Goal: Information Seeking & Learning: Learn about a topic

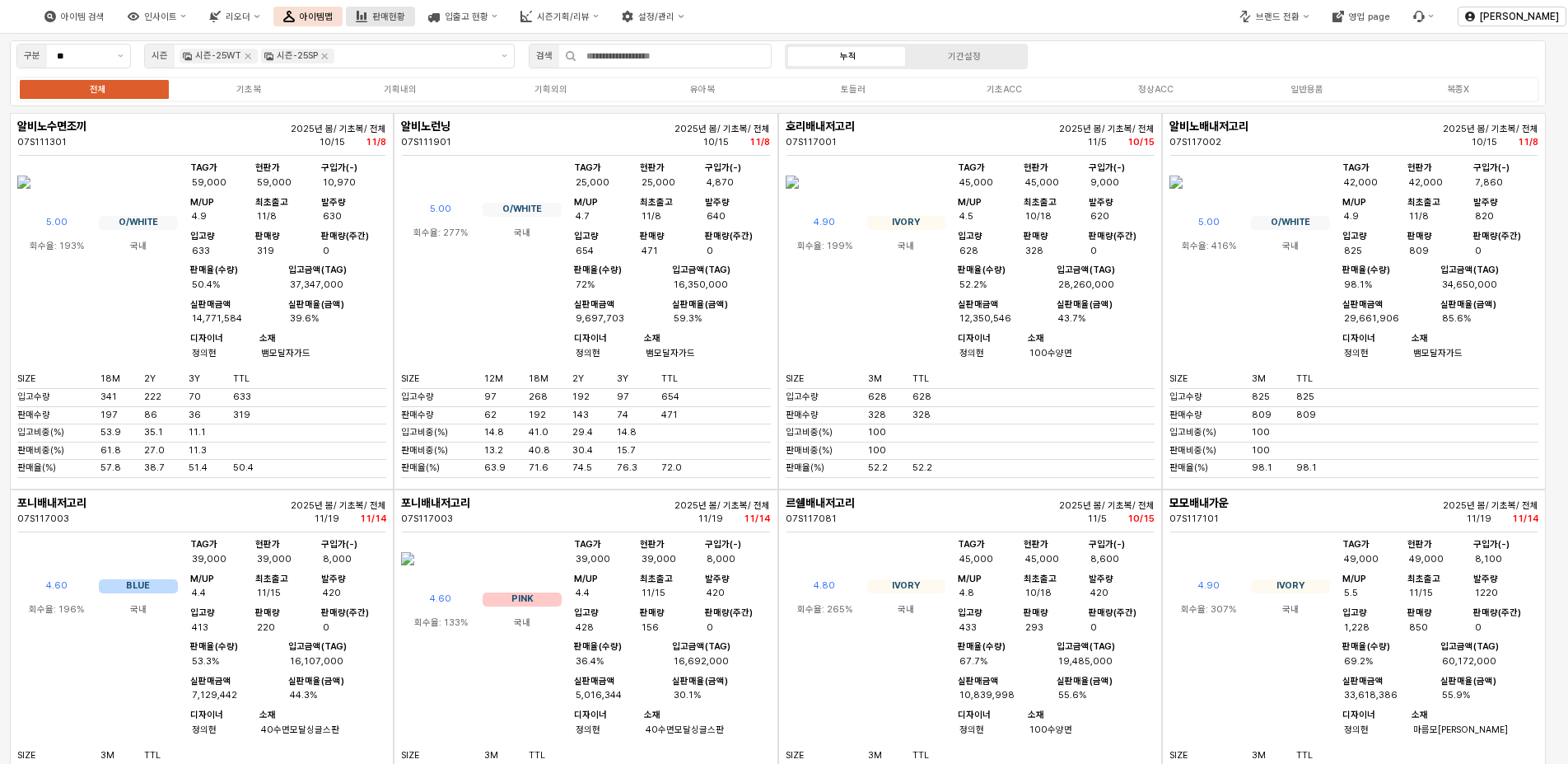
click at [406, 17] on div "판매현황" at bounding box center [388, 16] width 33 height 10
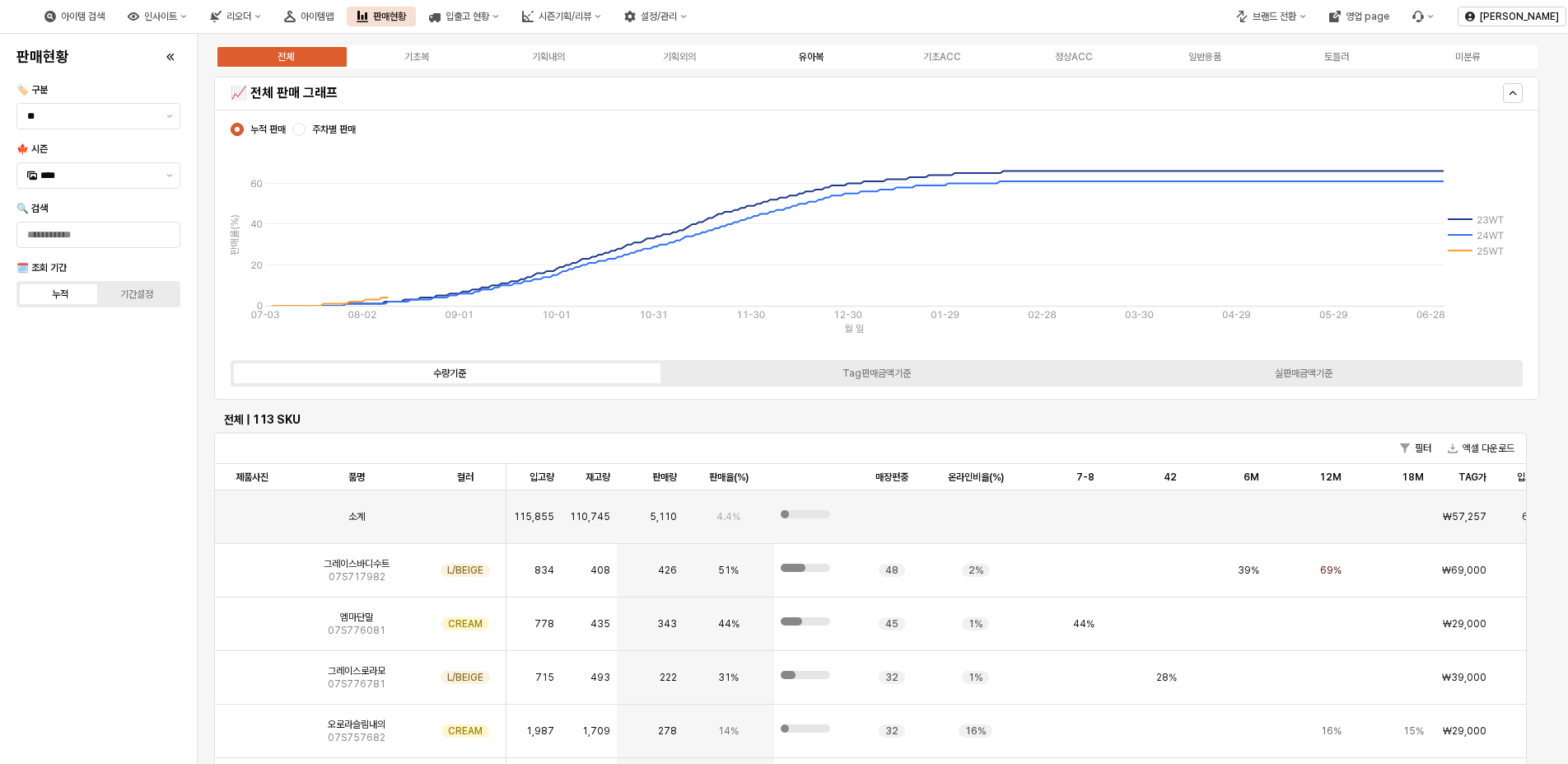
click at [816, 62] on div "유아복" at bounding box center [811, 56] width 25 height 11
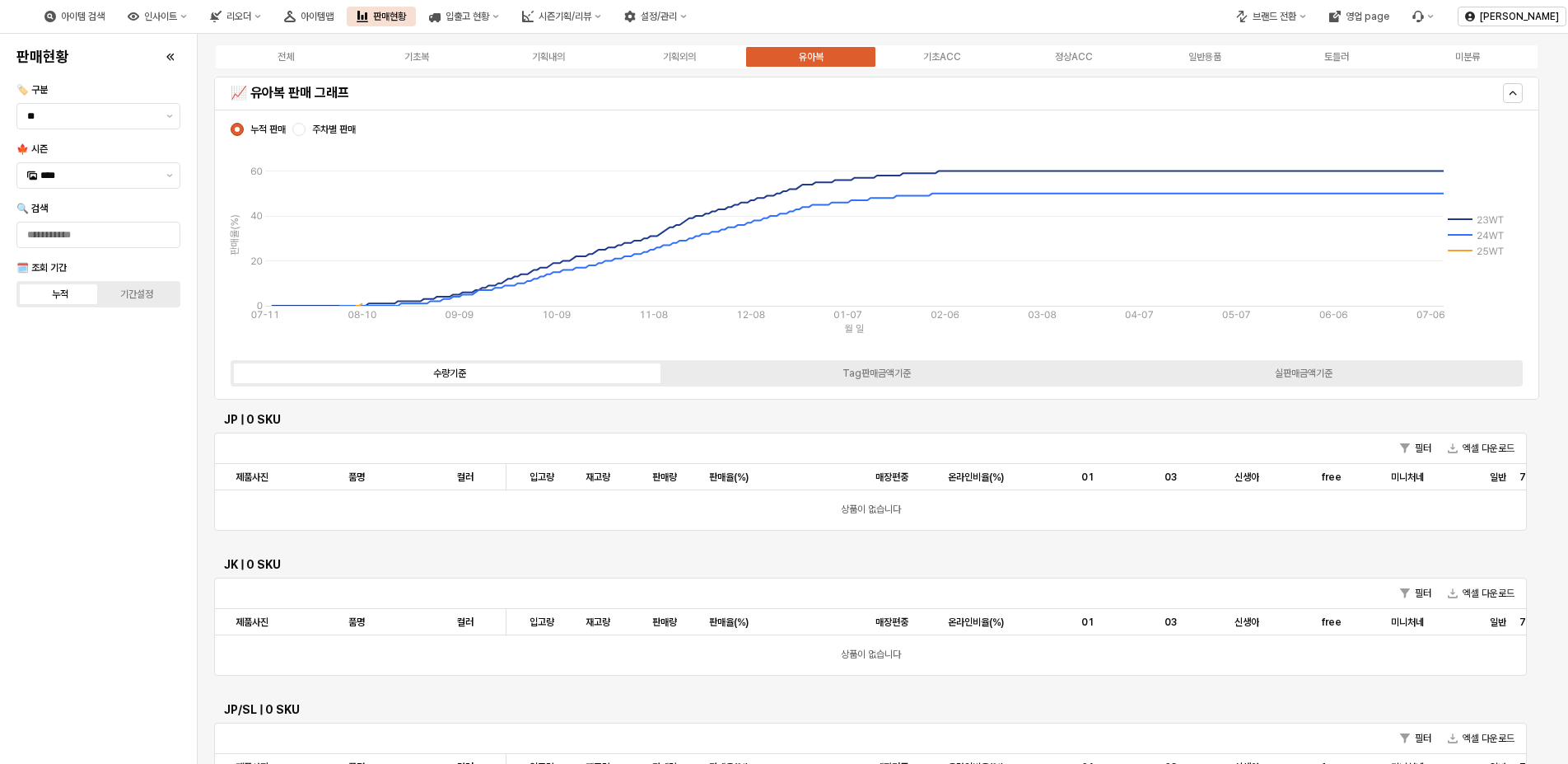
click at [809, 55] on div "유아복" at bounding box center [811, 56] width 25 height 11
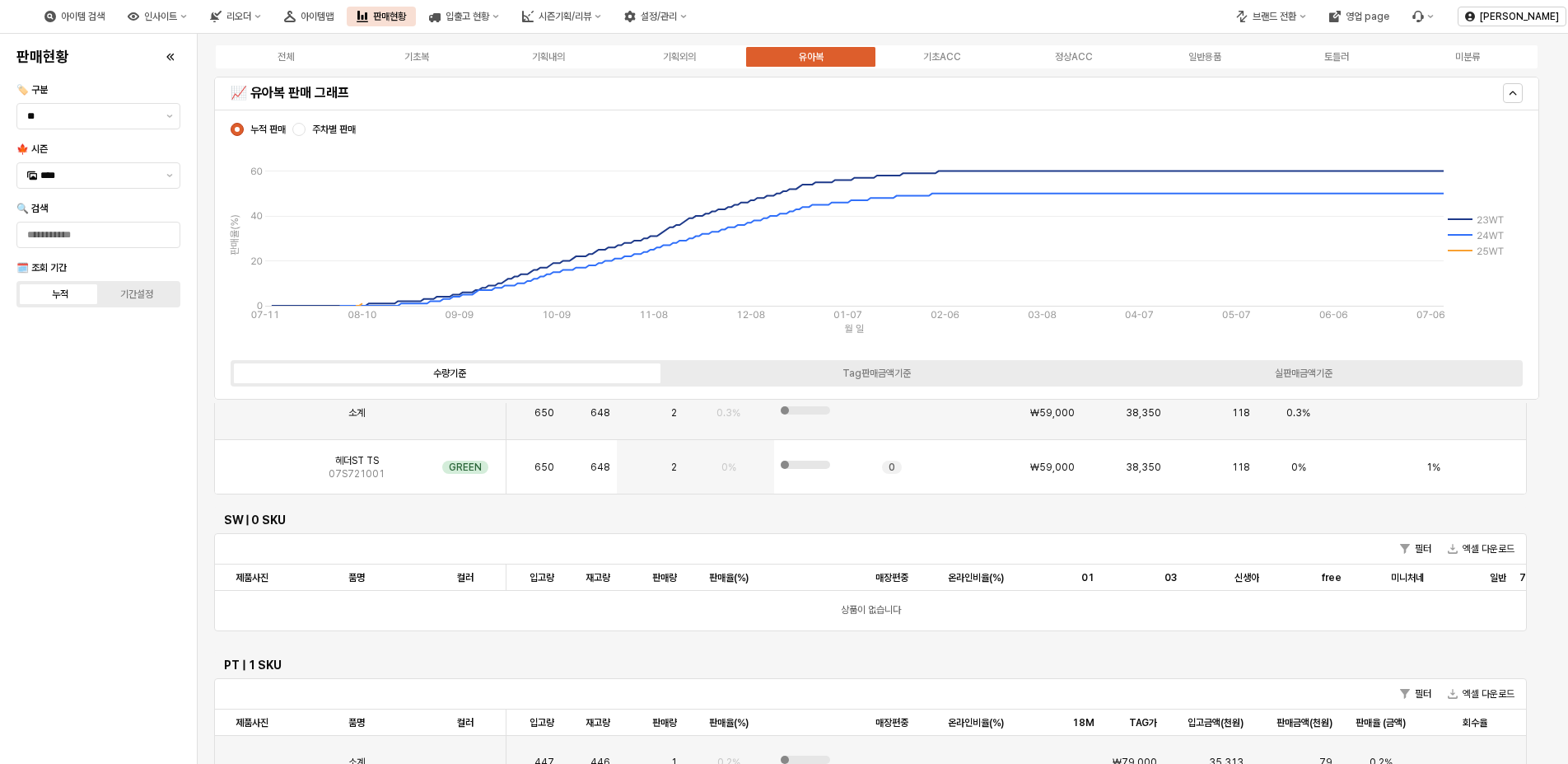
scroll to position [1153, 0]
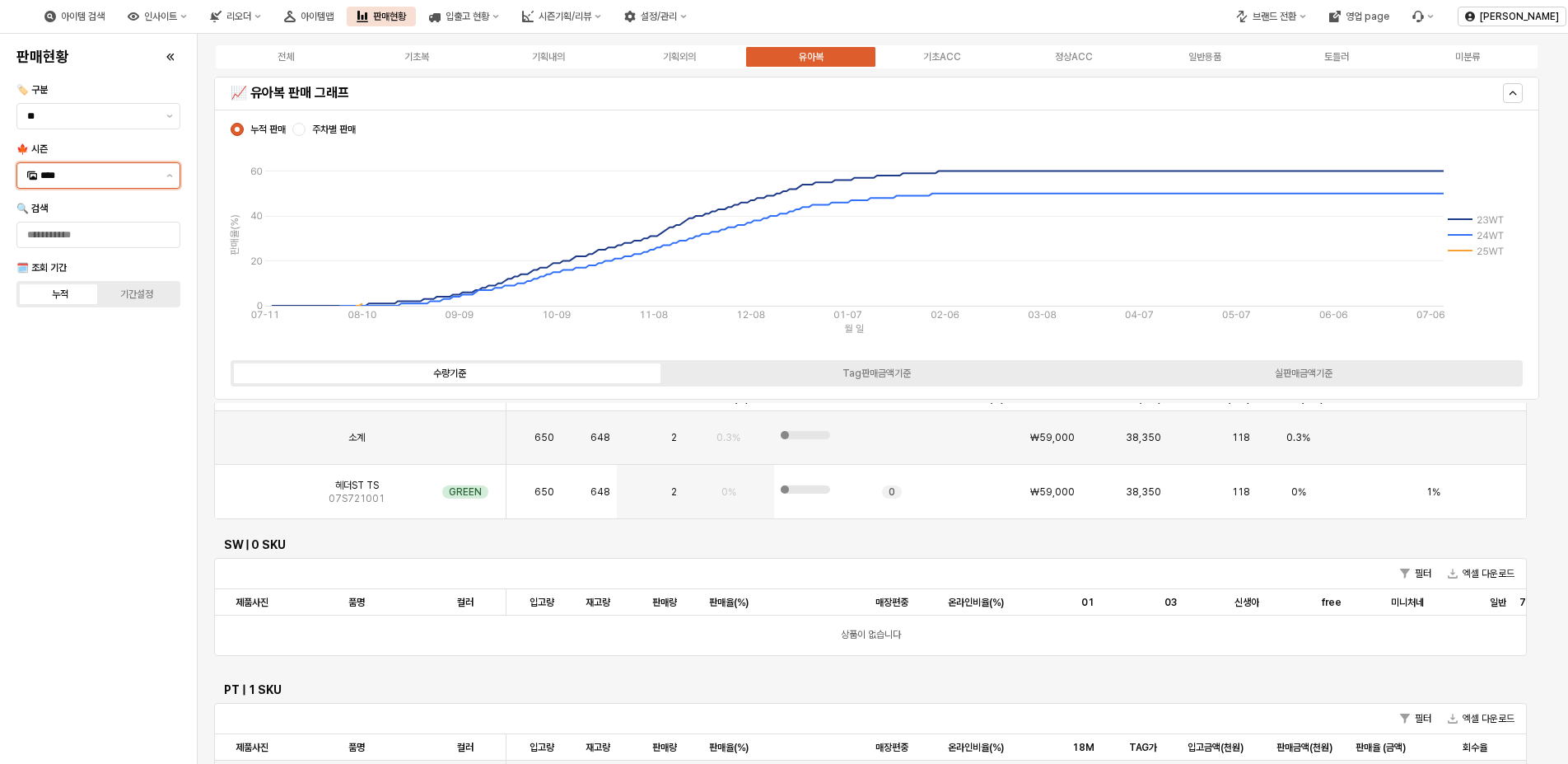
click at [51, 180] on input "****" at bounding box center [98, 175] width 116 height 16
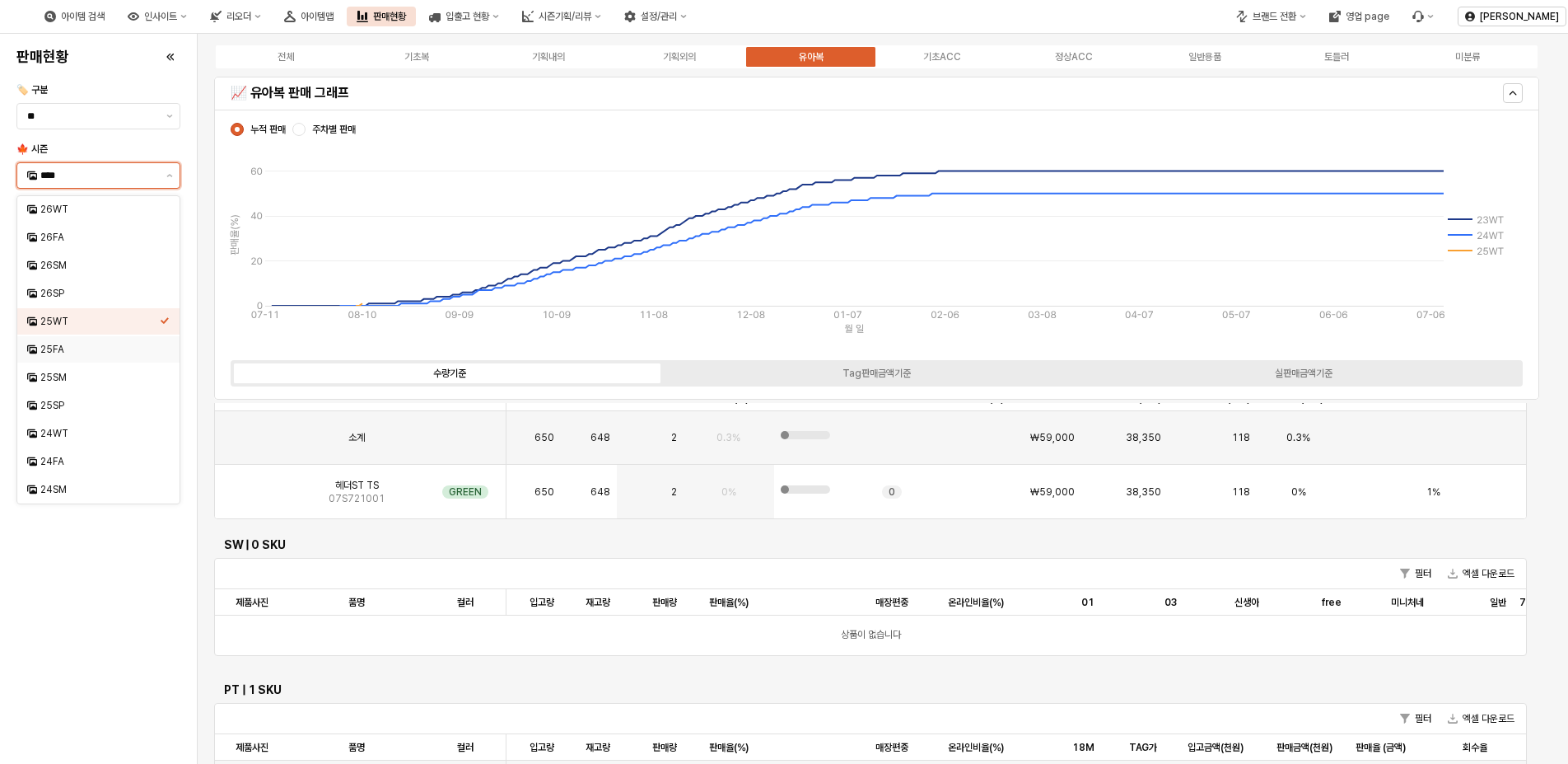
click at [59, 341] on div "25FA" at bounding box center [94, 349] width 132 height 16
type input "****"
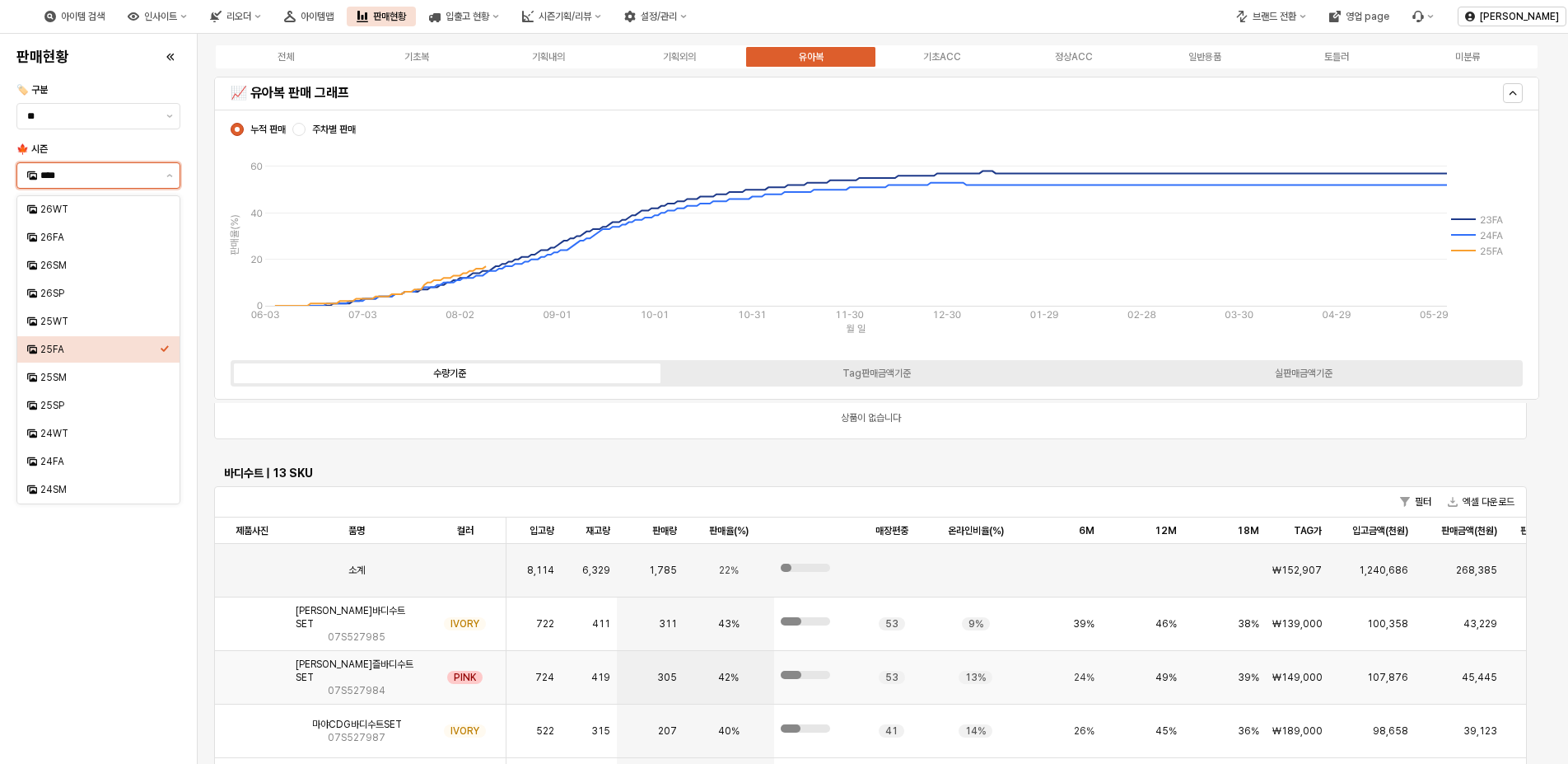
scroll to position [2501, 0]
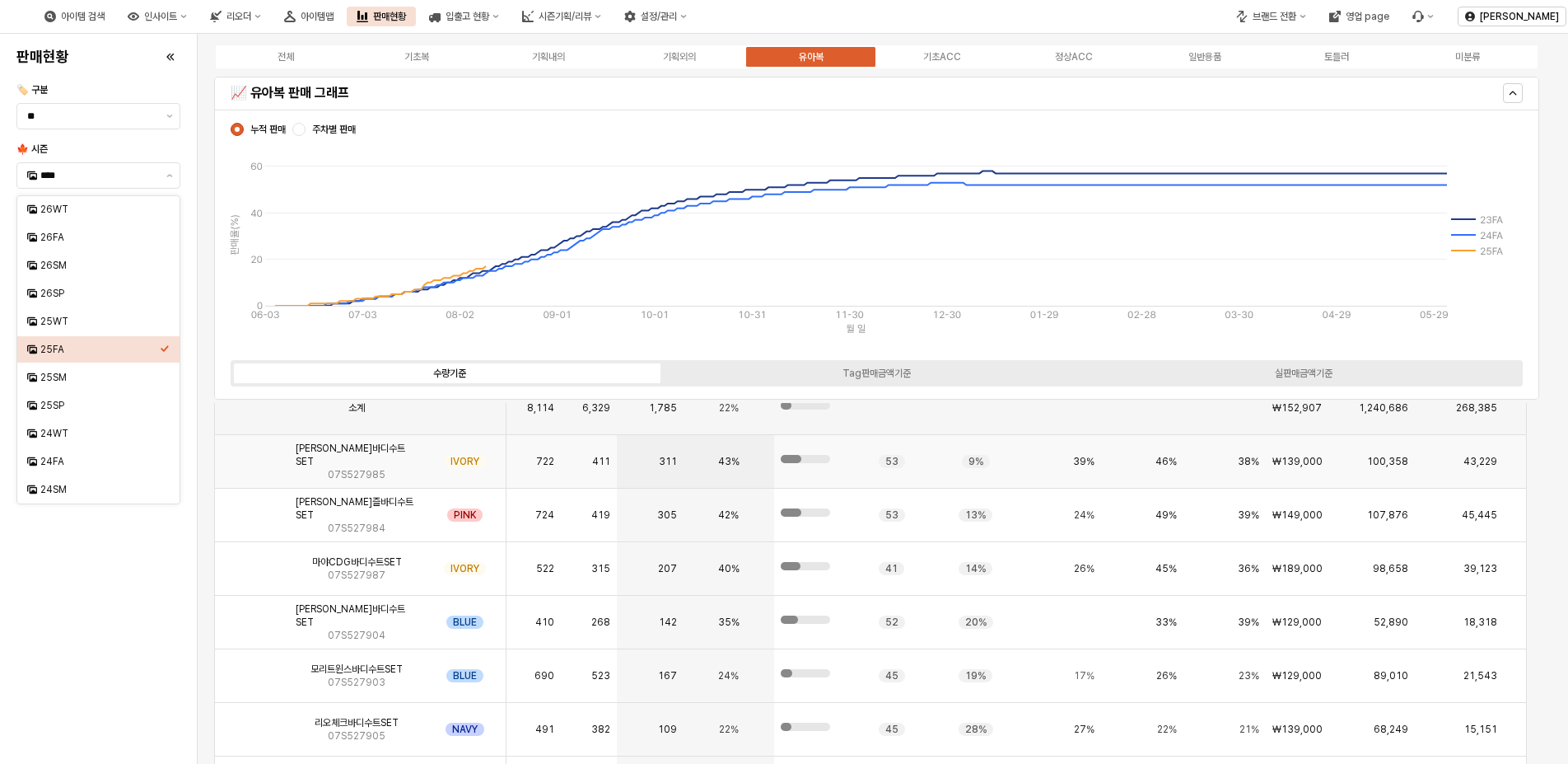
click at [252, 455] on img "App Frame" at bounding box center [252, 455] width 0 height 0
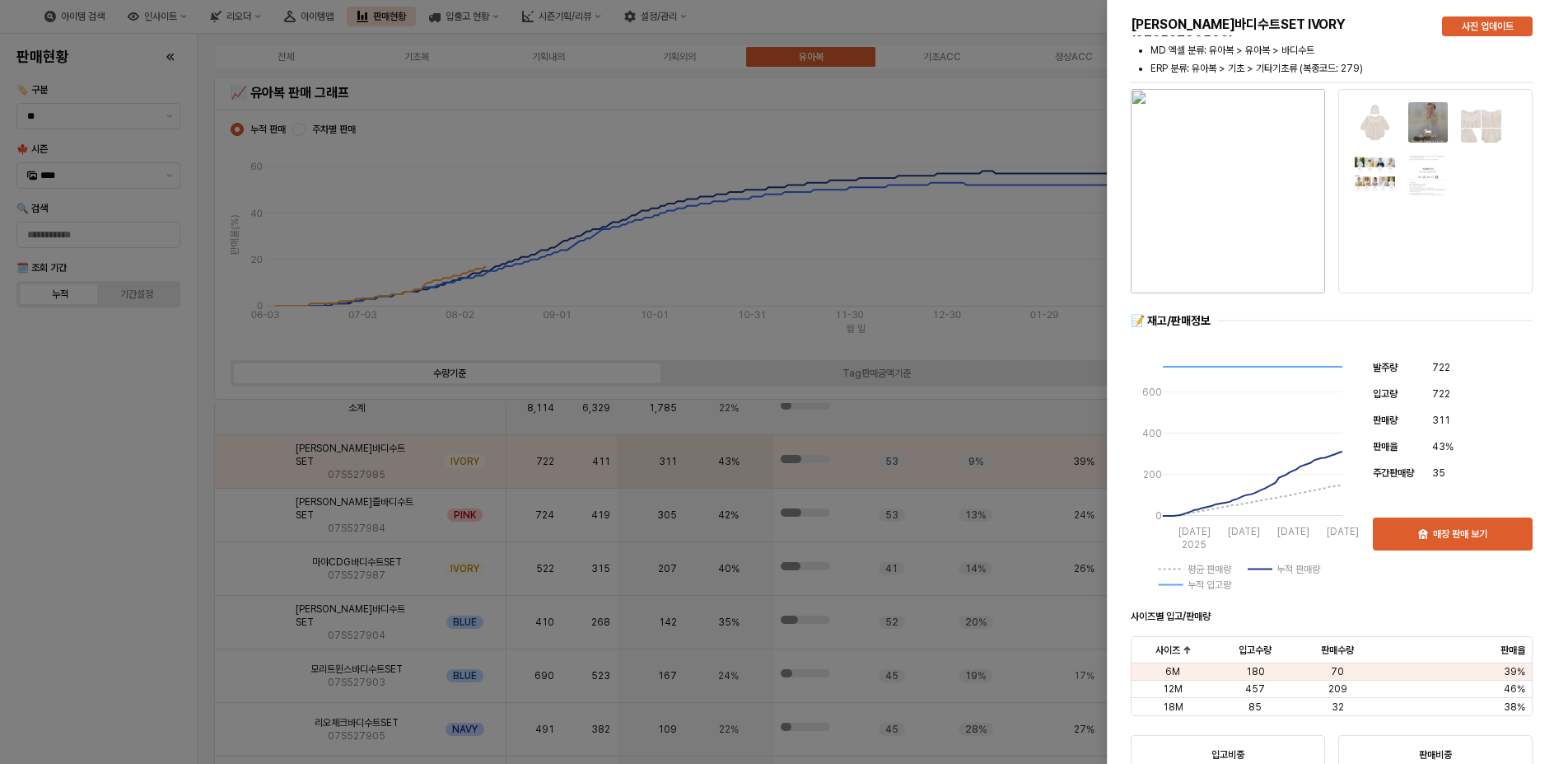
click at [1264, 202] on img "button" at bounding box center [1228, 192] width 194 height 205
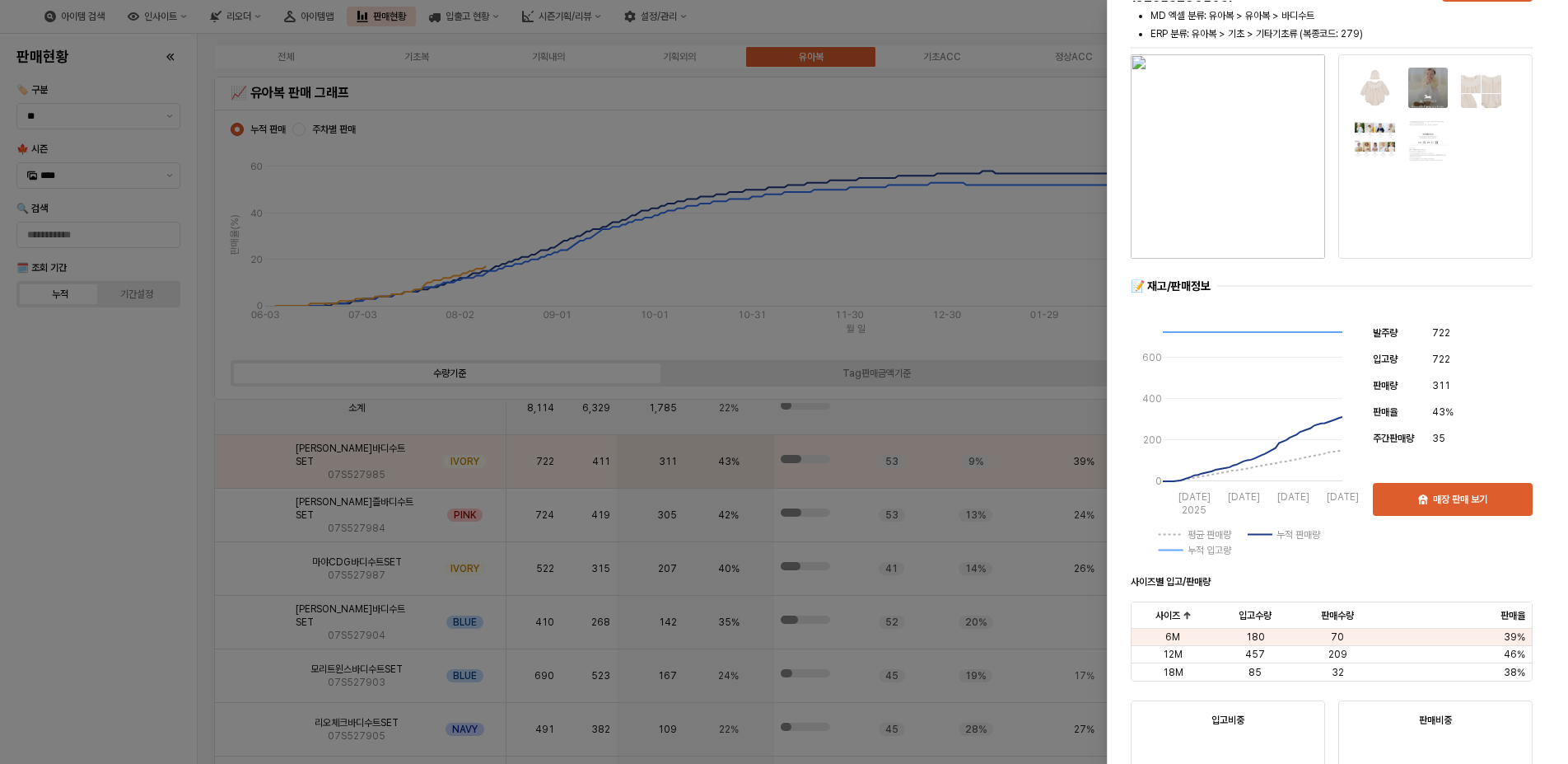
scroll to position [0, 0]
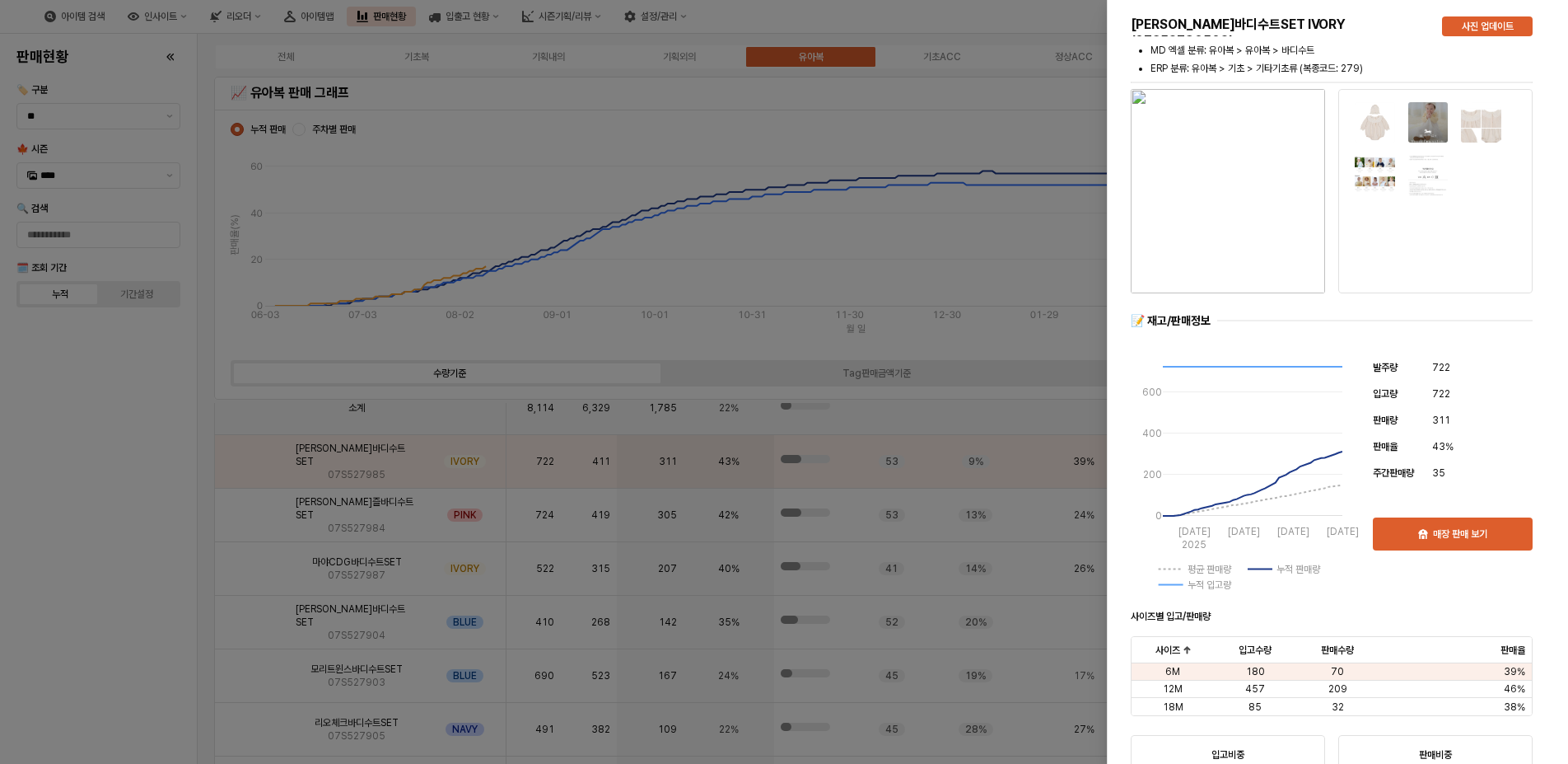
click at [1237, 223] on img "button" at bounding box center [1228, 192] width 194 height 205
click at [1463, 111] on img at bounding box center [1481, 122] width 42 height 42
click at [1443, 185] on img at bounding box center [1428, 175] width 42 height 42
click at [1386, 128] on img at bounding box center [1375, 122] width 42 height 42
click at [1417, 132] on img at bounding box center [1428, 122] width 42 height 42
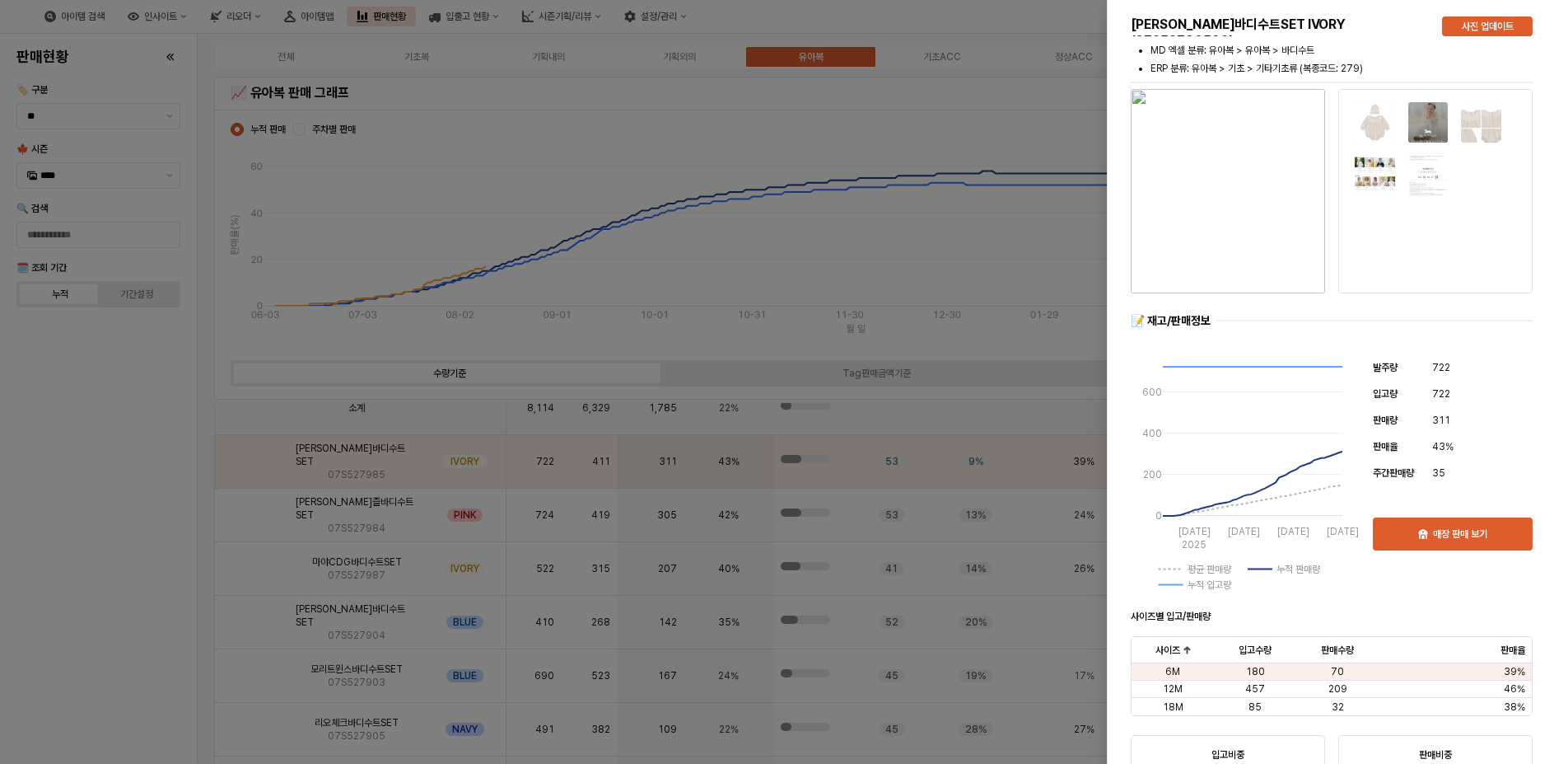
click at [1379, 130] on img at bounding box center [1375, 122] width 42 height 42
drag, startPoint x: 1385, startPoint y: 139, endPoint x: 1458, endPoint y: 47, distance: 117.4
click at [1387, 138] on img at bounding box center [1375, 122] width 42 height 42
click at [1473, 17] on div "사진 업데이트" at bounding box center [1487, 26] width 76 height 18
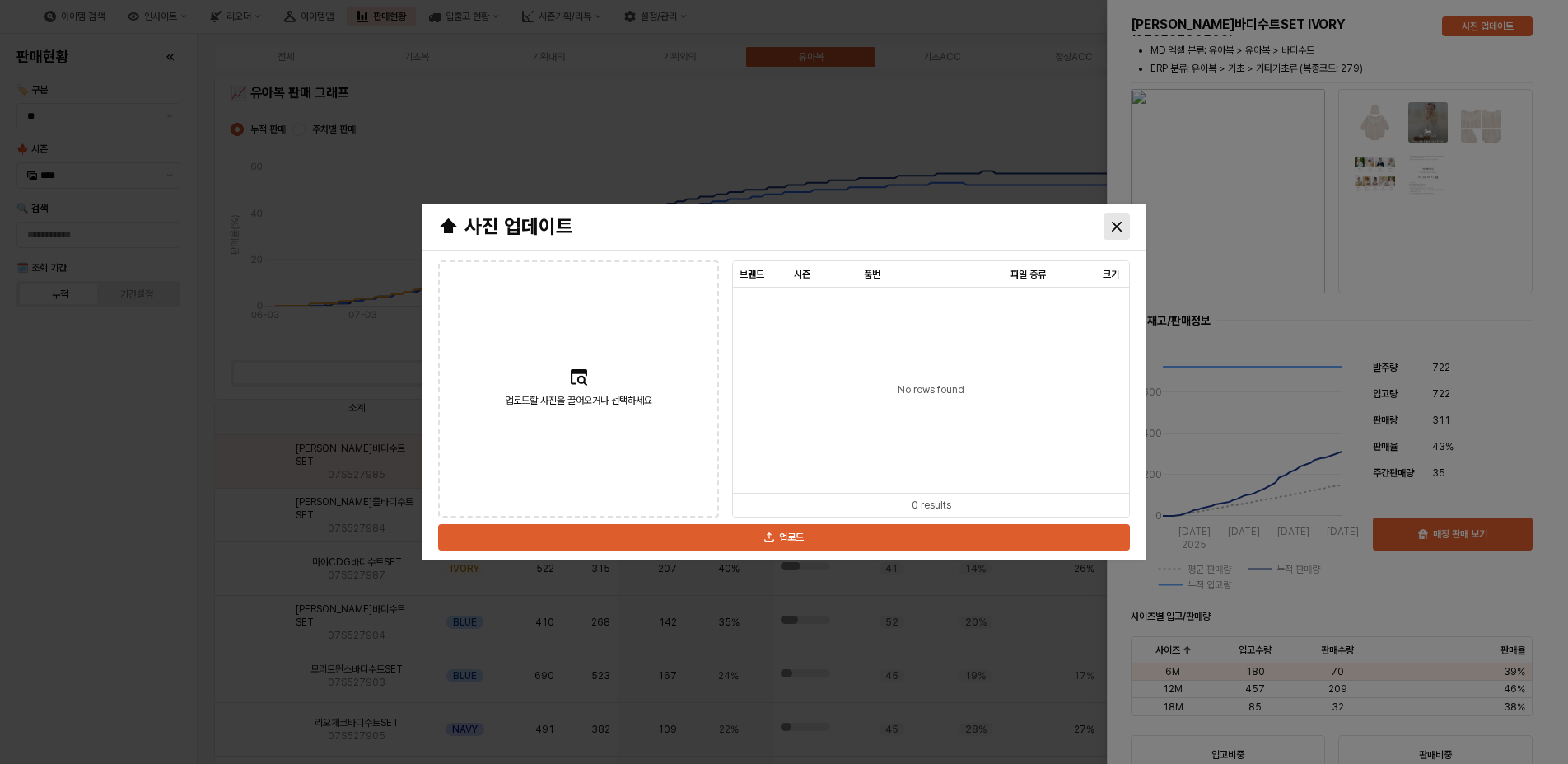
click at [1110, 229] on div "Close" at bounding box center [1117, 226] width 25 height 25
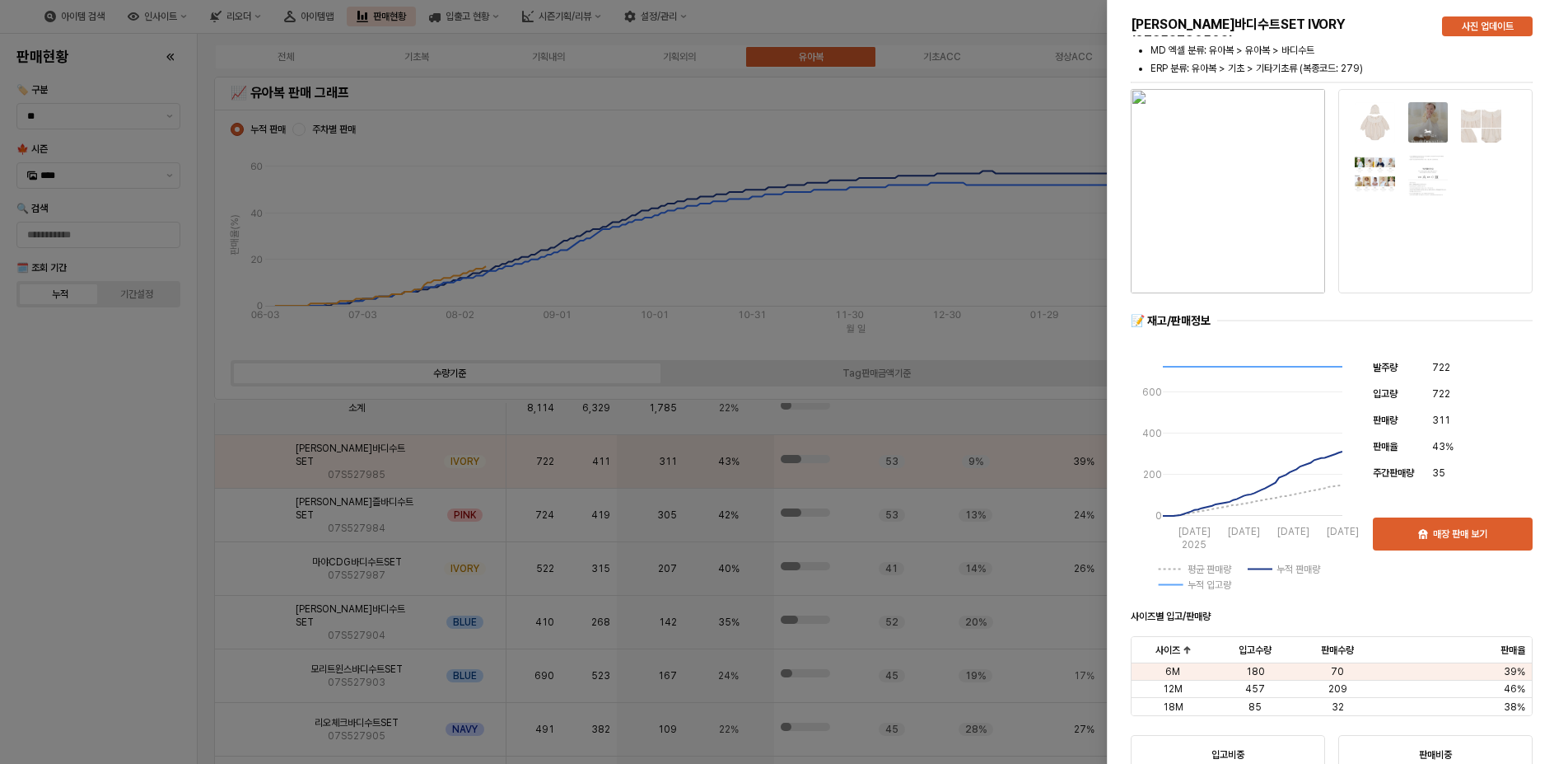
click at [1248, 249] on img "button" at bounding box center [1228, 192] width 194 height 205
click at [30, 567] on div at bounding box center [784, 382] width 1568 height 764
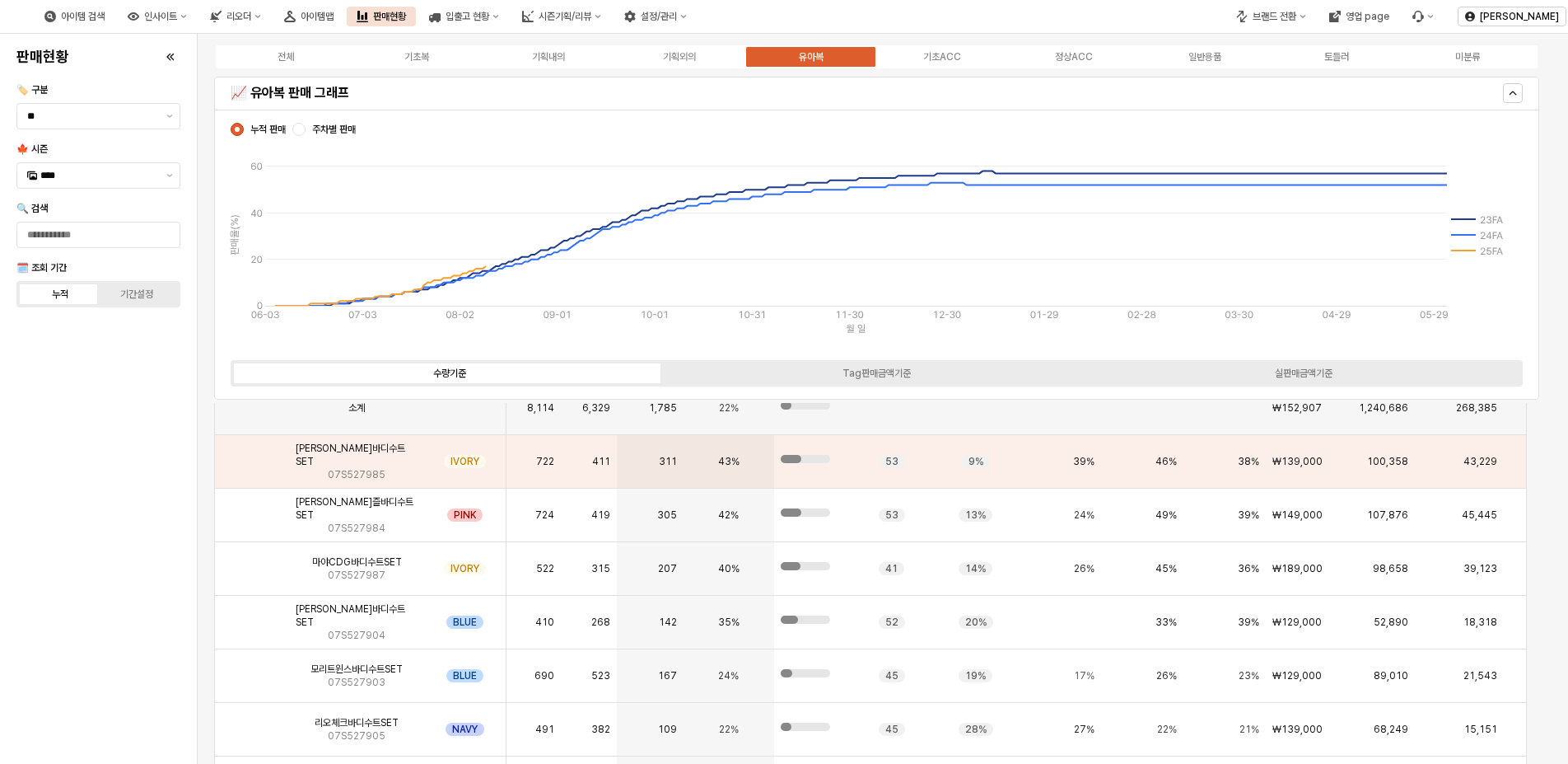
scroll to position [83, 0]
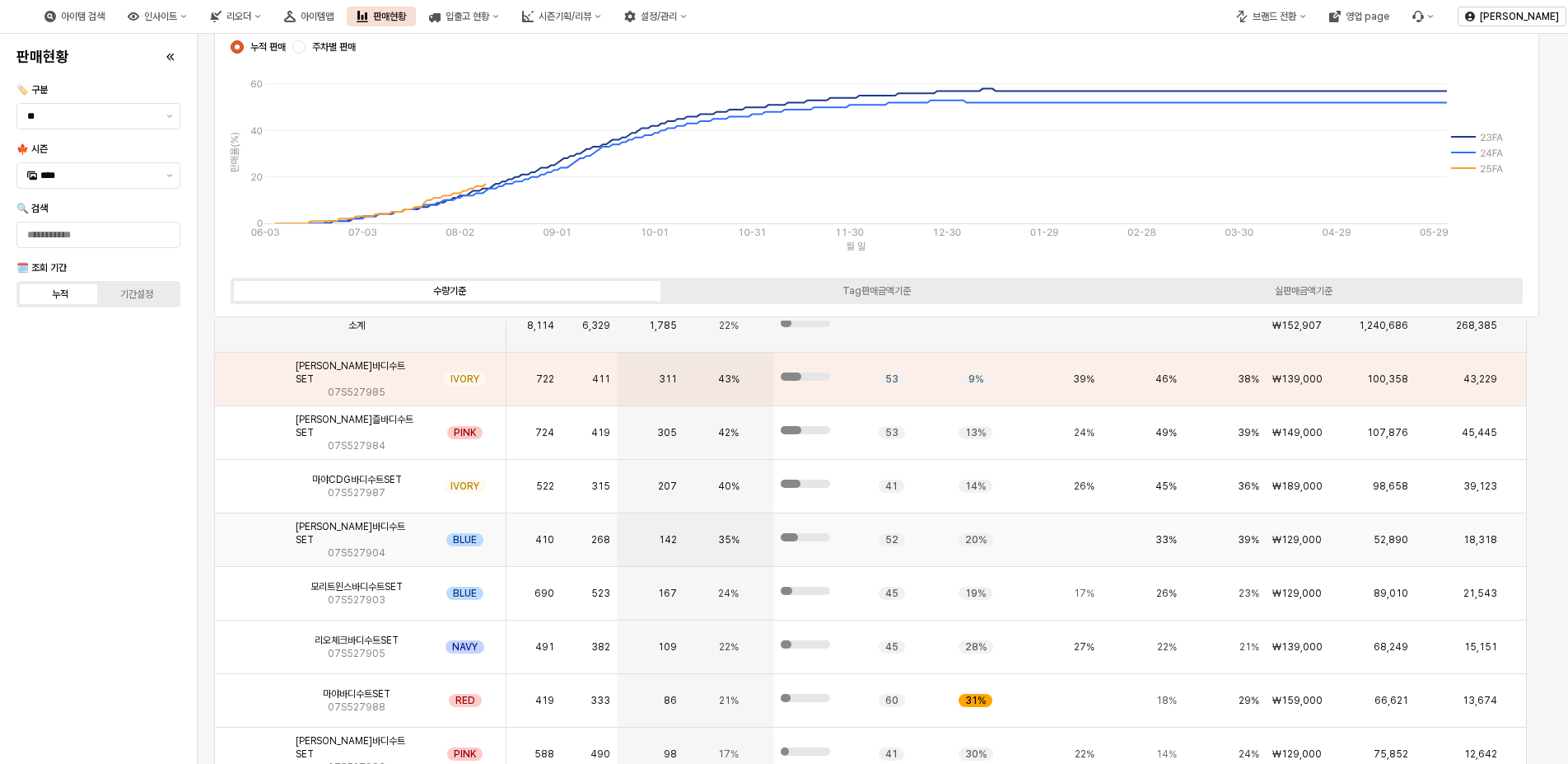
click at [252, 533] on img "App Frame" at bounding box center [252, 533] width 0 height 0
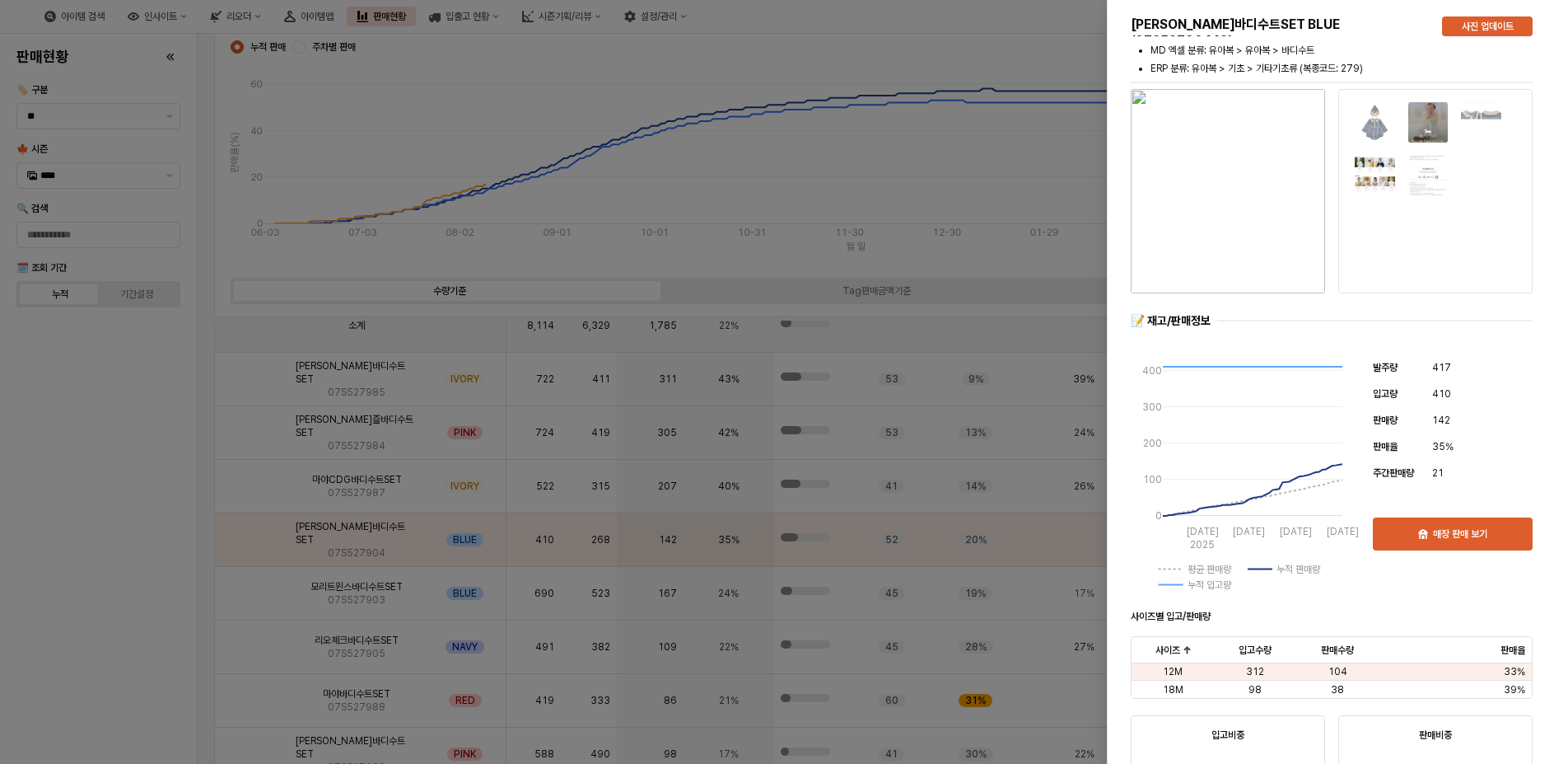
click at [1339, 205] on div at bounding box center [1436, 192] width 194 height 205
click at [1203, 241] on img "button" at bounding box center [1228, 192] width 194 height 205
click at [137, 567] on div at bounding box center [784, 382] width 1568 height 764
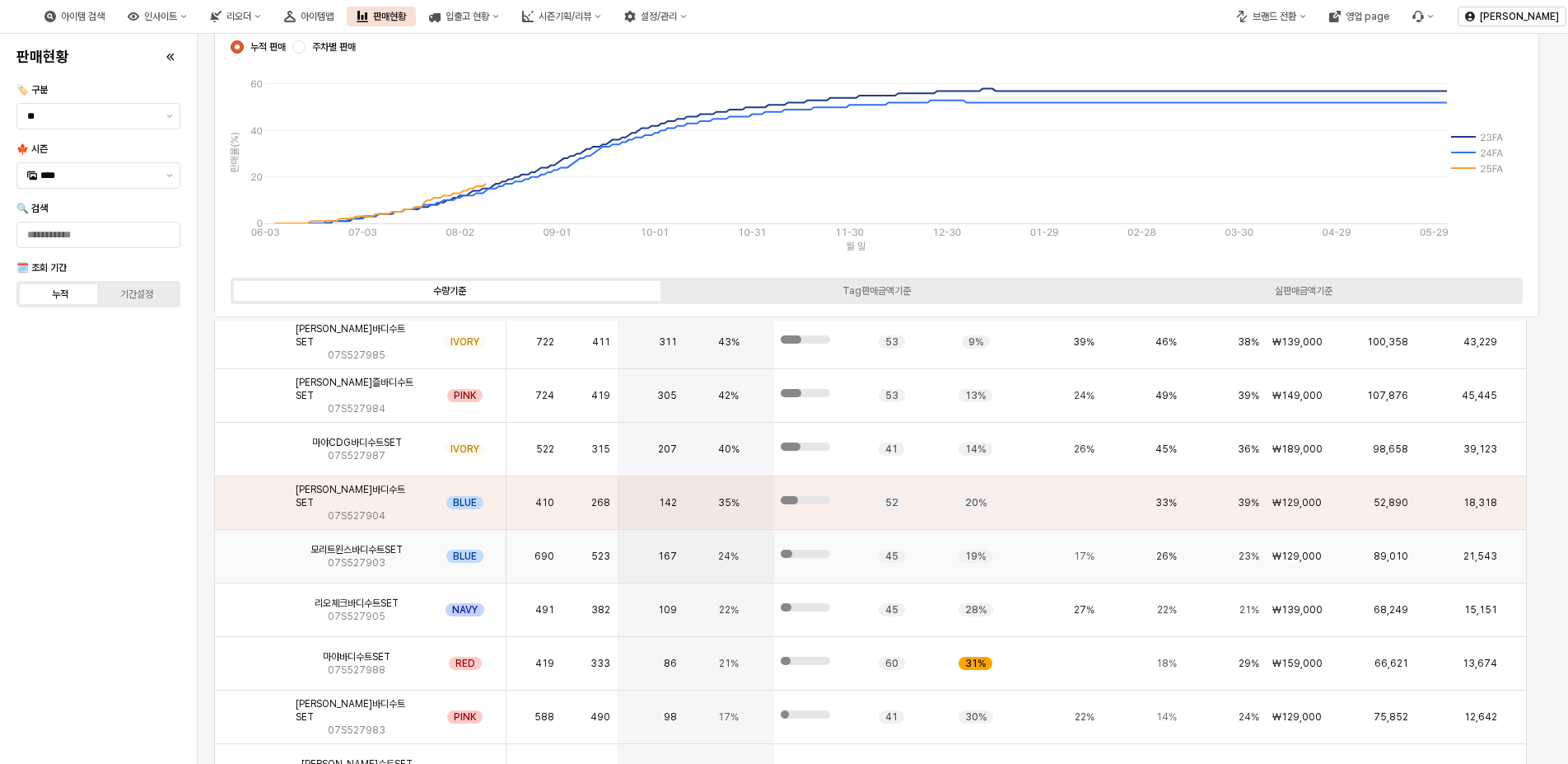
scroll to position [57, 0]
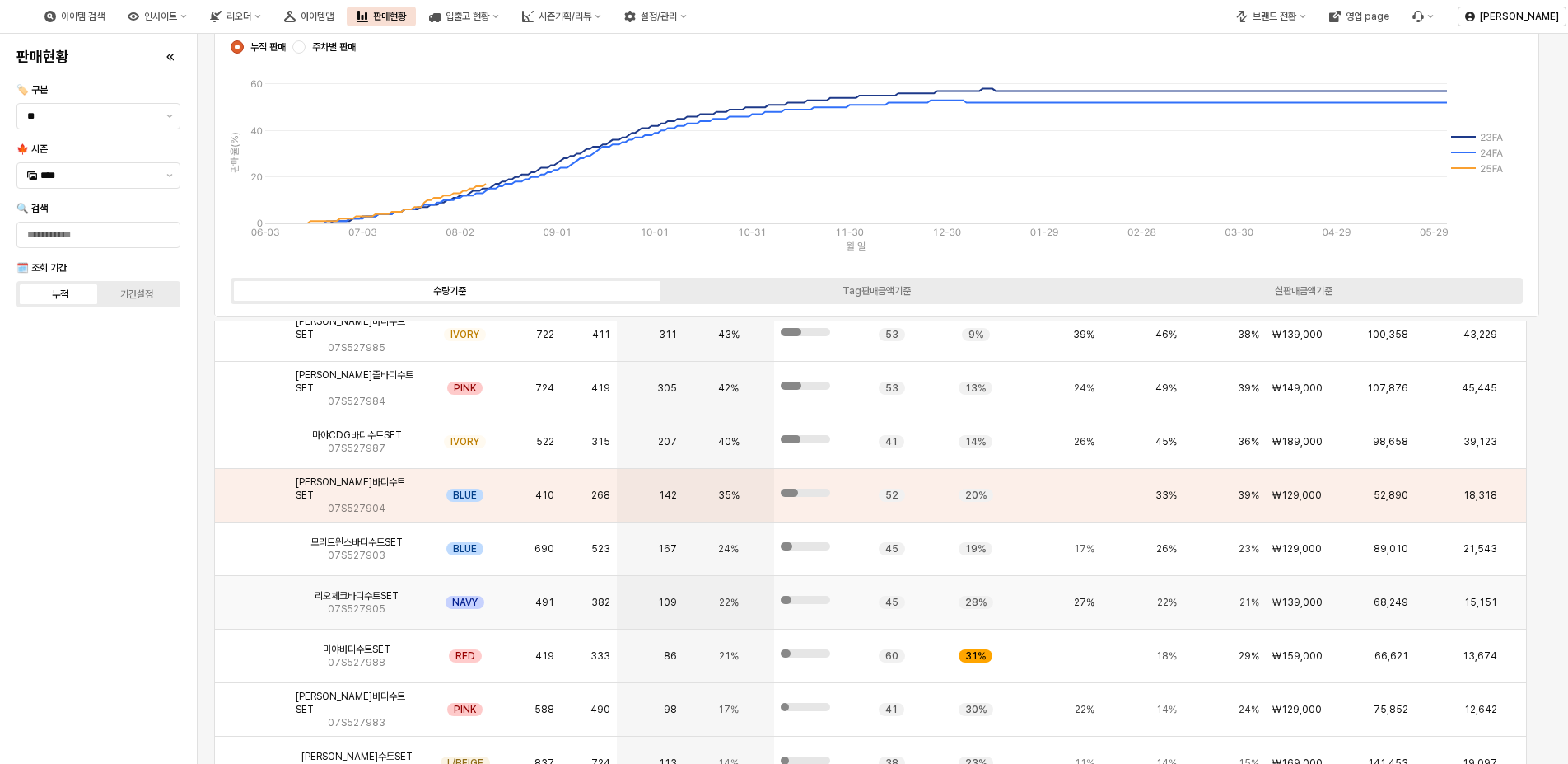
click at [381, 589] on span "리오체크바디수트SET" at bounding box center [357, 595] width 84 height 13
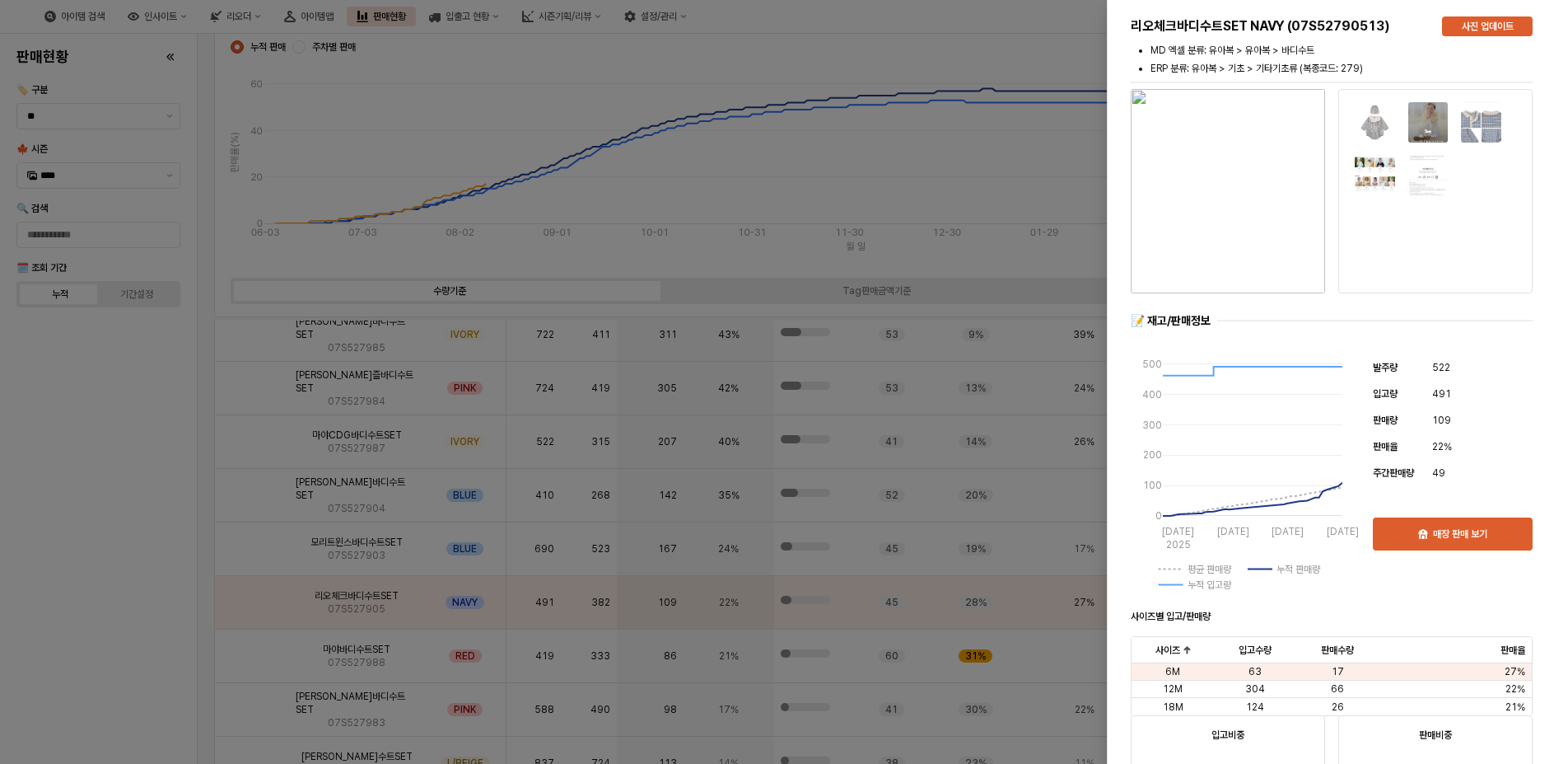
click at [1247, 193] on img "button" at bounding box center [1228, 192] width 194 height 205
drag, startPoint x: 177, startPoint y: 574, endPoint x: 174, endPoint y: 566, distance: 8.5
click at [175, 567] on div at bounding box center [784, 382] width 1568 height 764
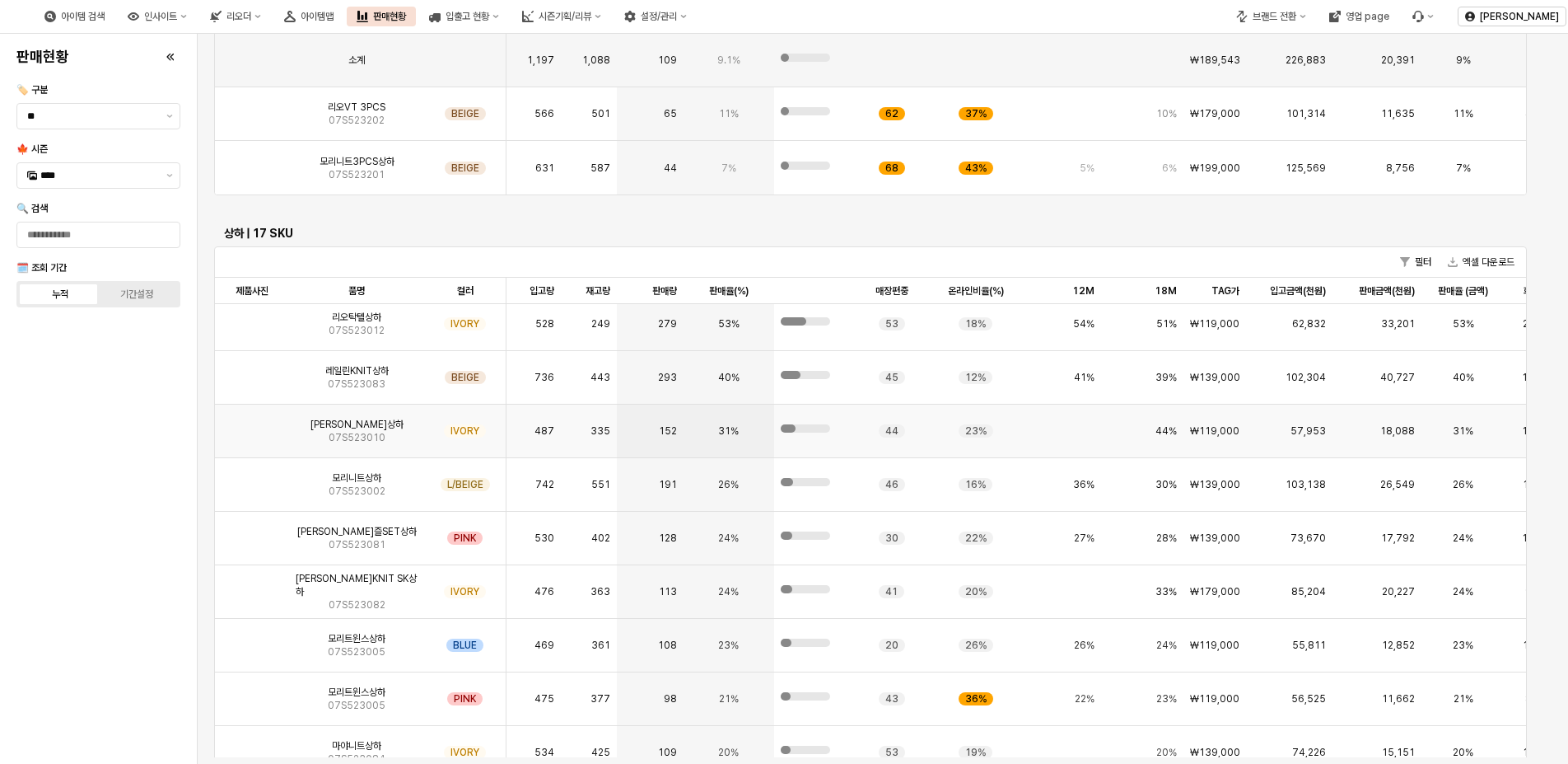
scroll to position [165, 0]
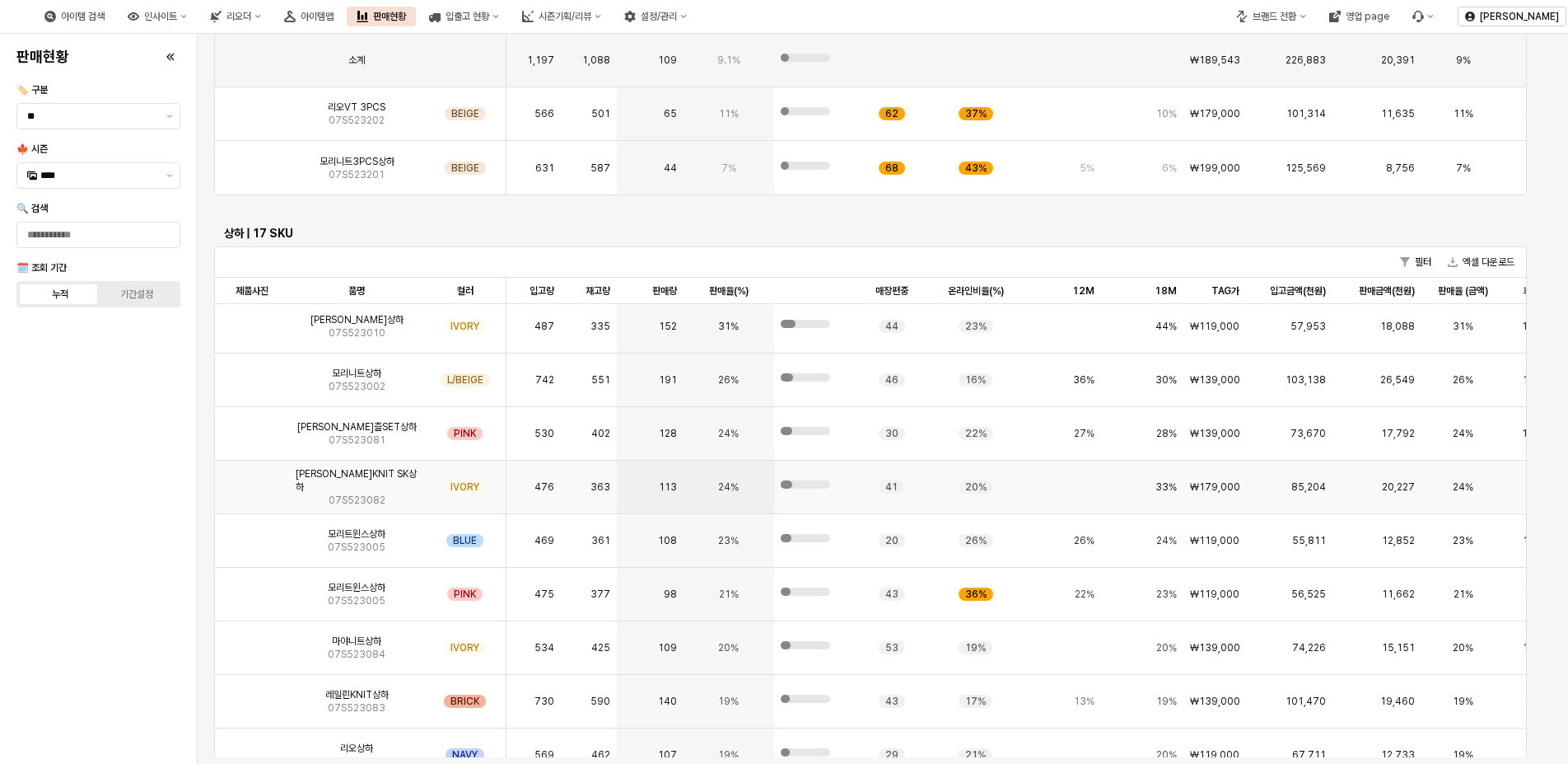
click at [252, 480] on img "App Frame" at bounding box center [252, 480] width 0 height 0
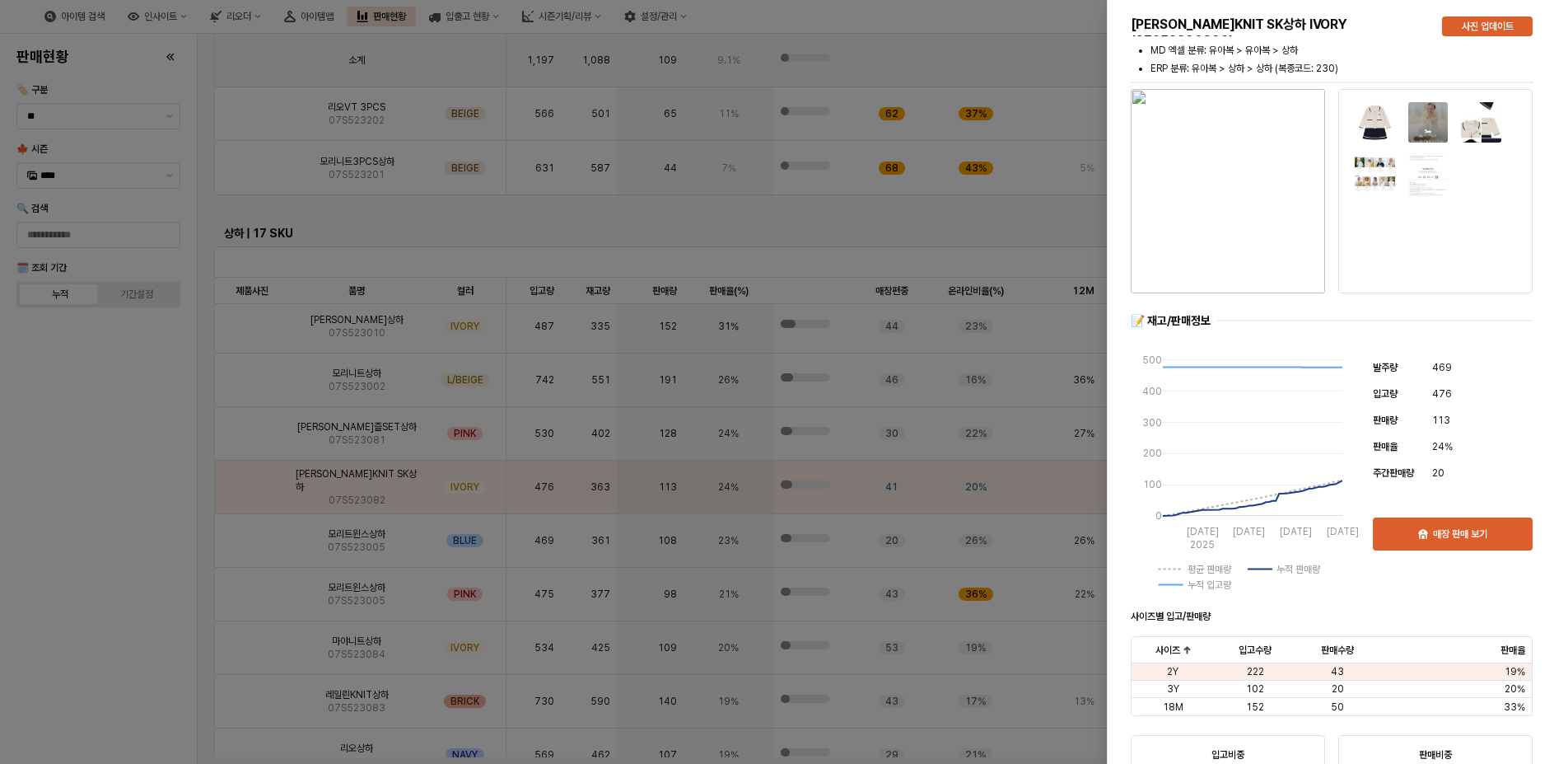
click at [1244, 211] on img "button" at bounding box center [1228, 192] width 194 height 205
click at [112, 433] on div at bounding box center [784, 382] width 1568 height 764
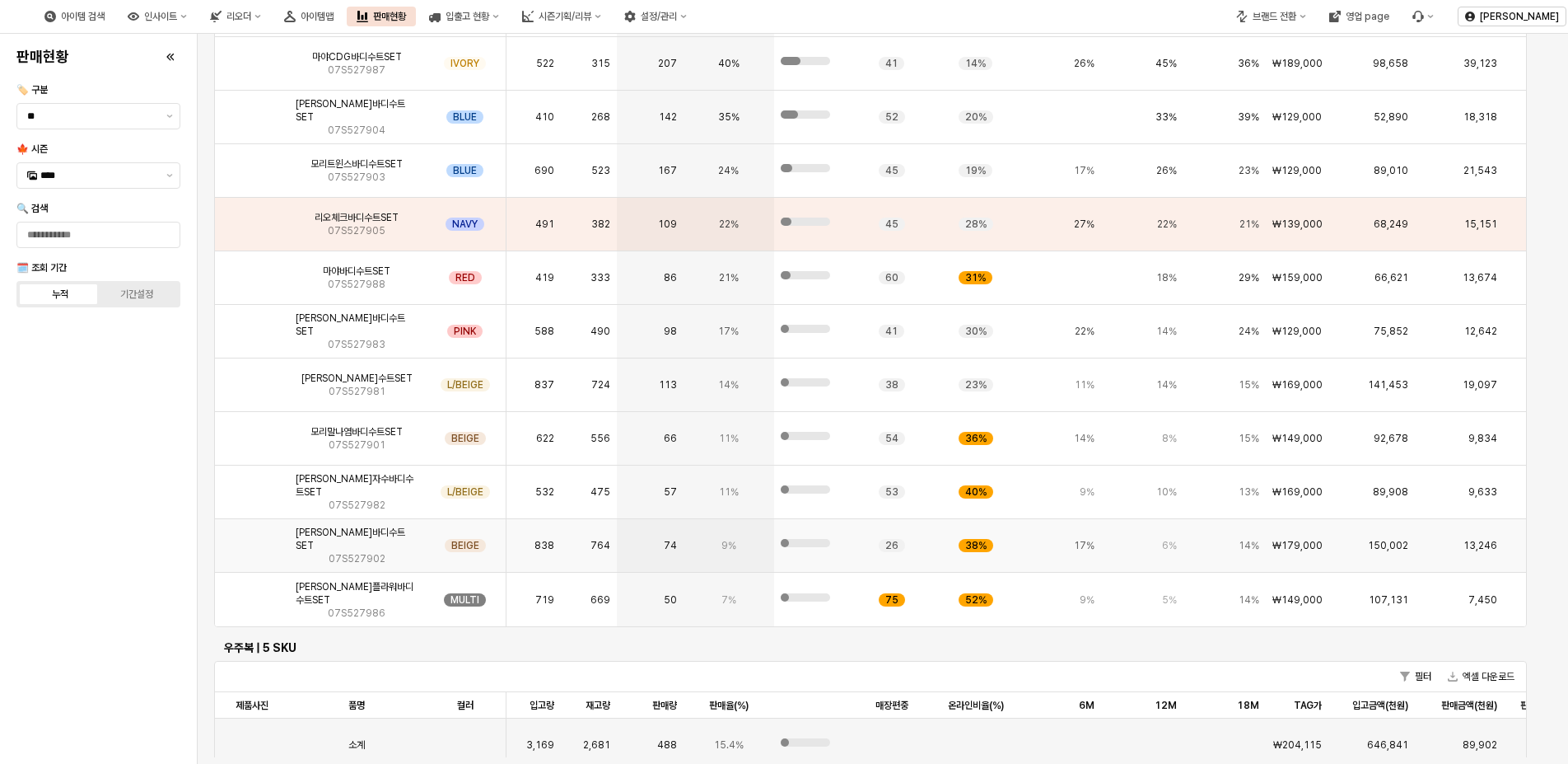
scroll to position [2534, 0]
click at [252, 590] on img "App Frame" at bounding box center [252, 590] width 0 height 0
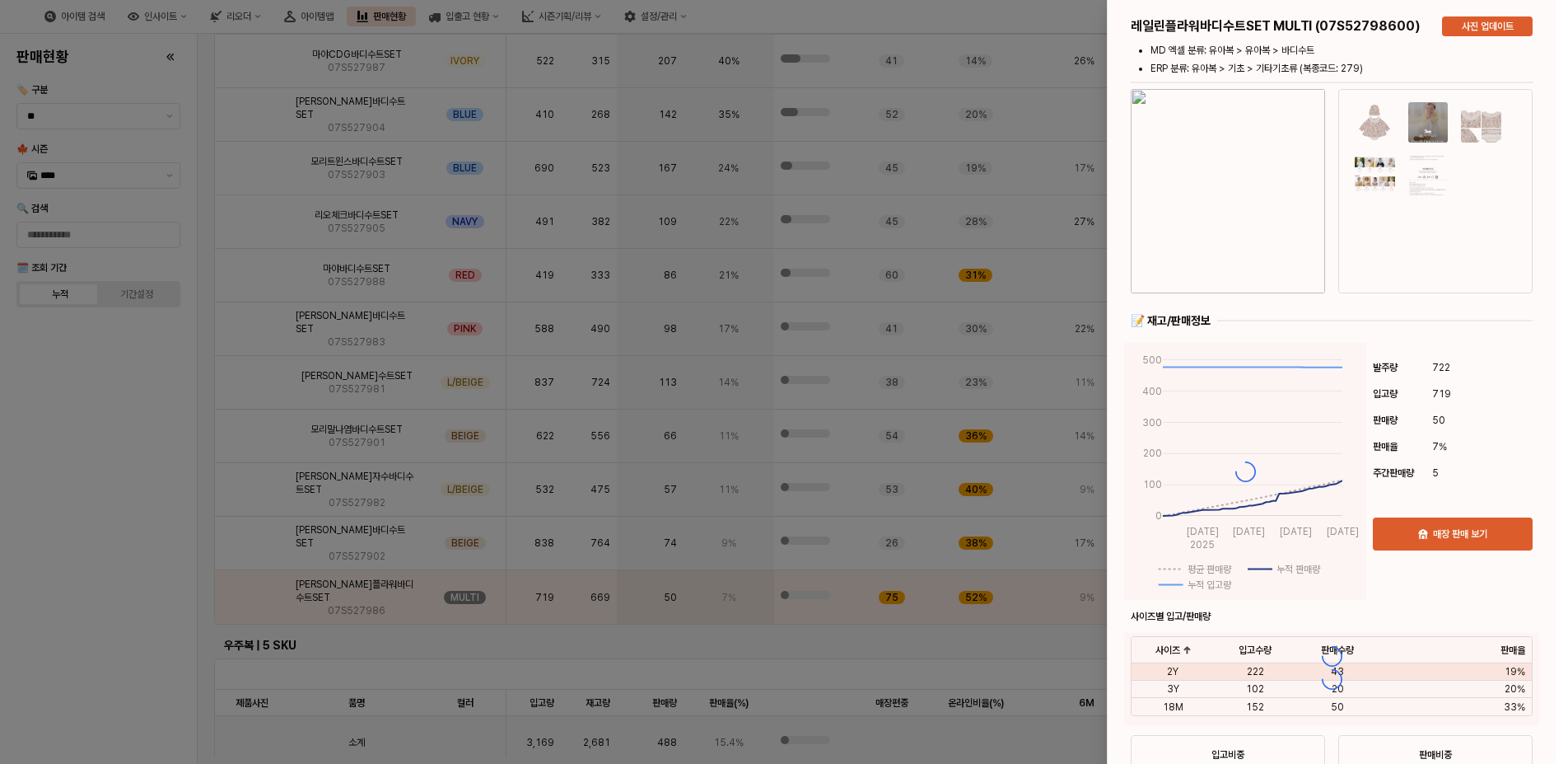
click at [255, 530] on div at bounding box center [784, 382] width 1568 height 764
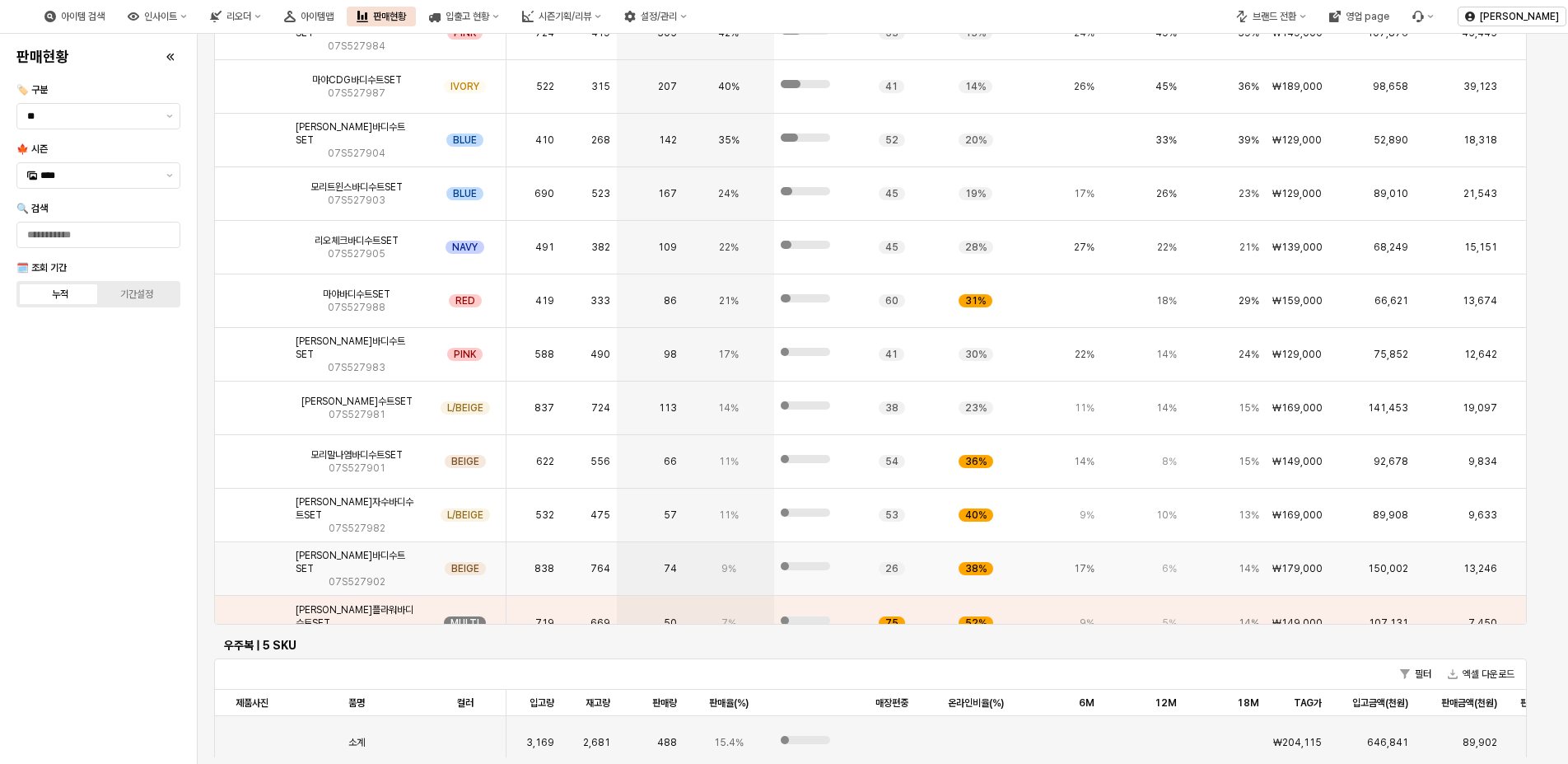
scroll to position [0, 0]
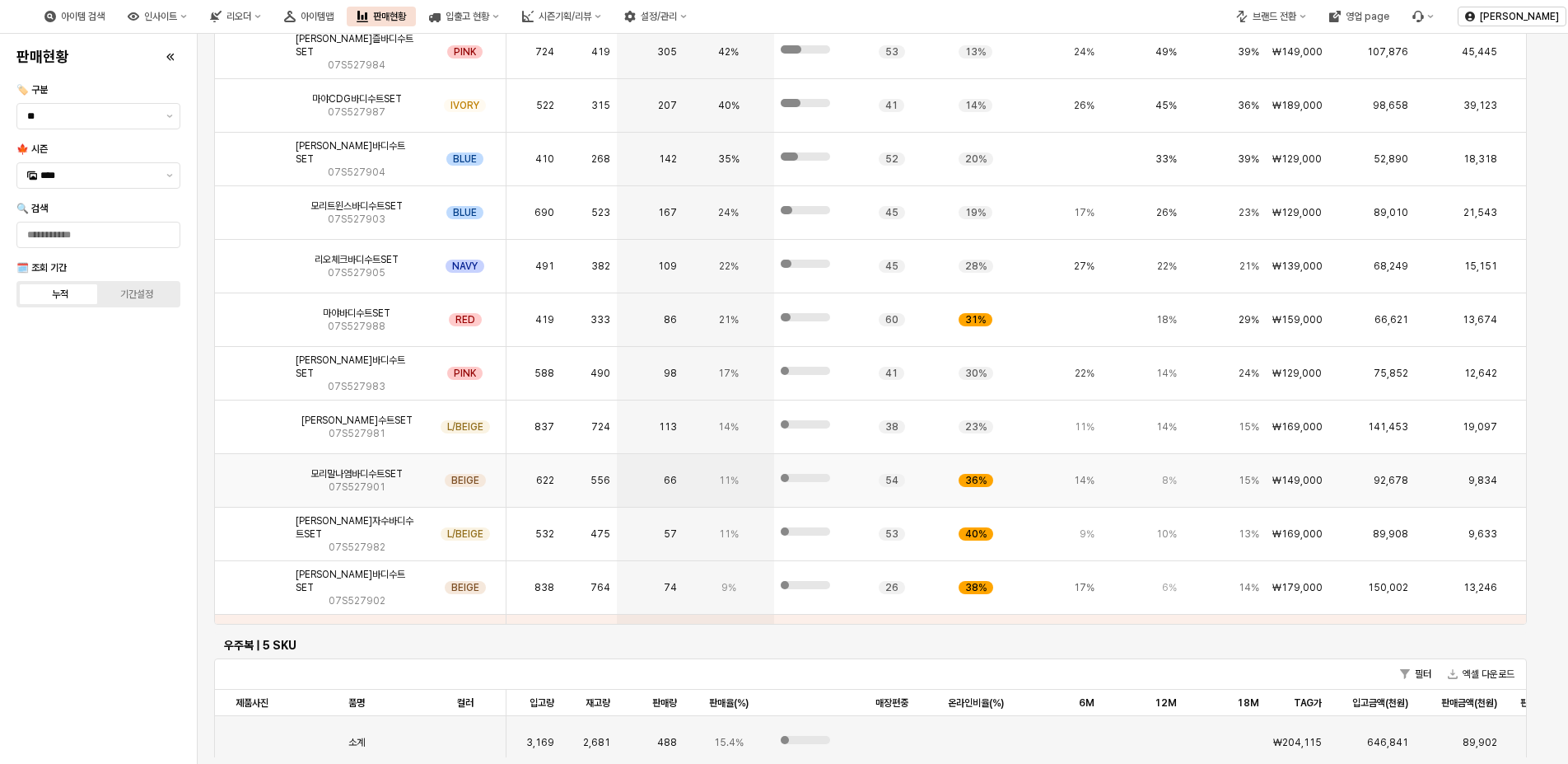
click at [252, 474] on img "App Frame" at bounding box center [252, 474] width 0 height 0
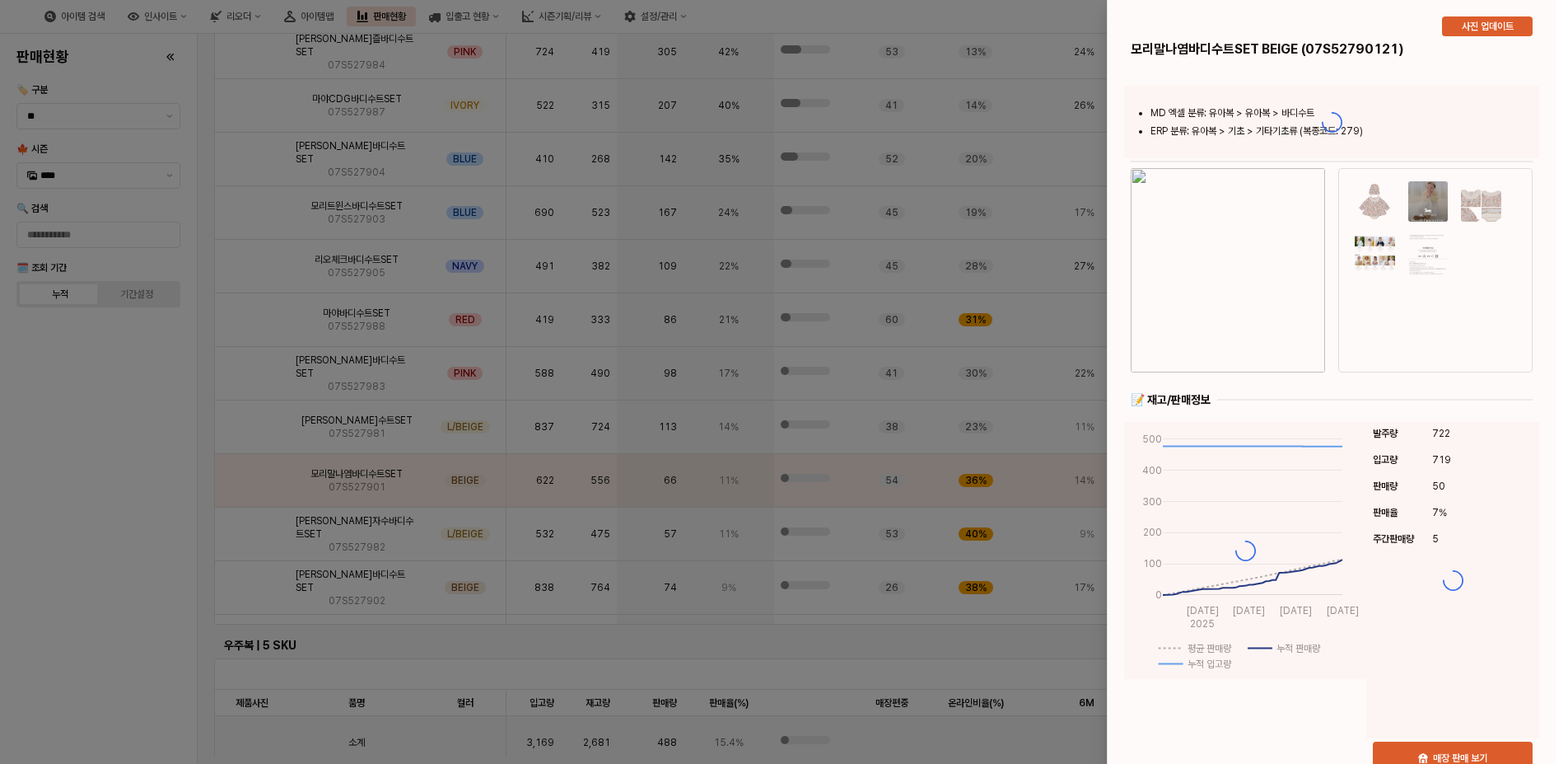
click at [249, 422] on div at bounding box center [784, 382] width 1568 height 764
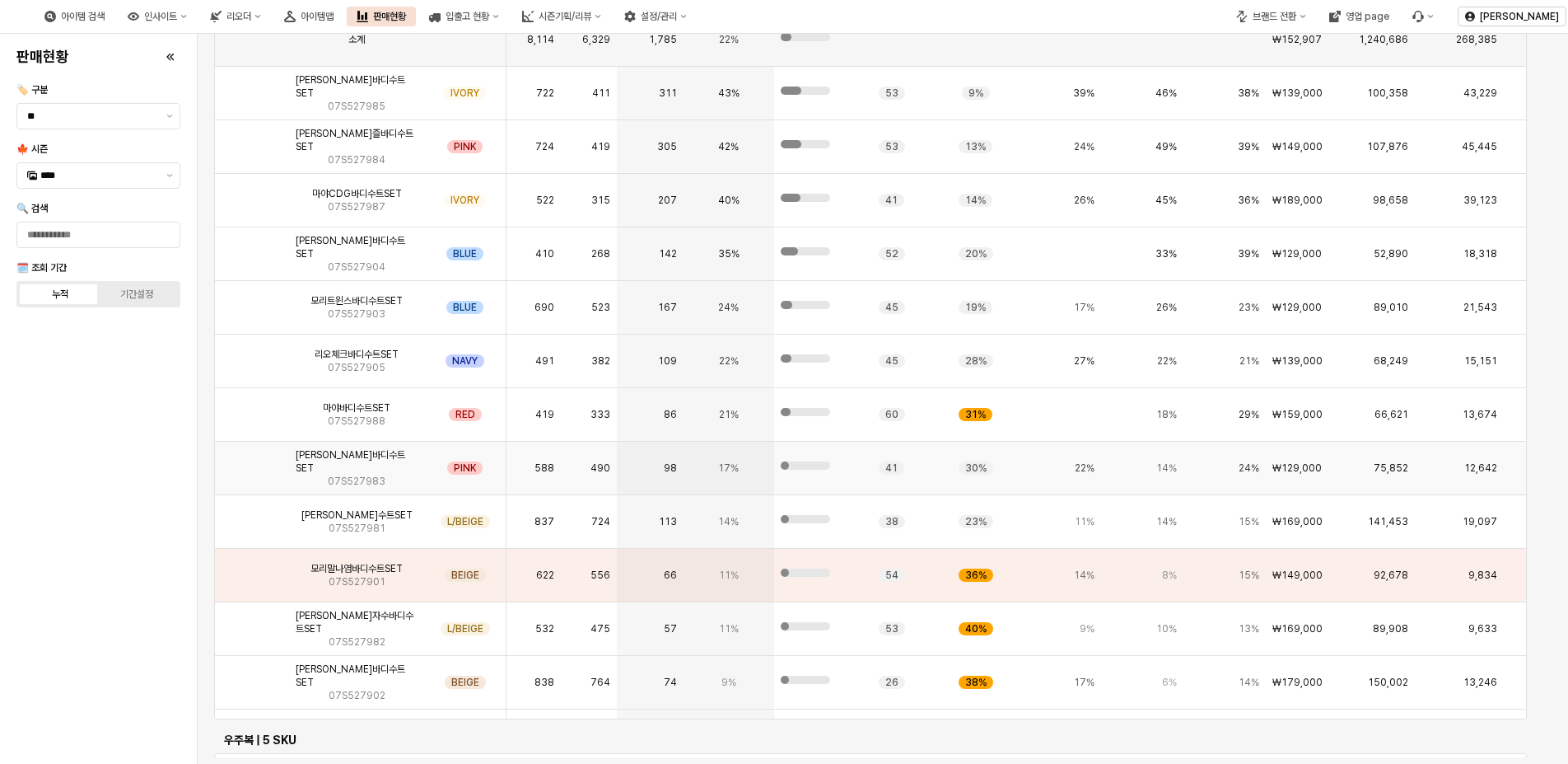
scroll to position [2287, 0]
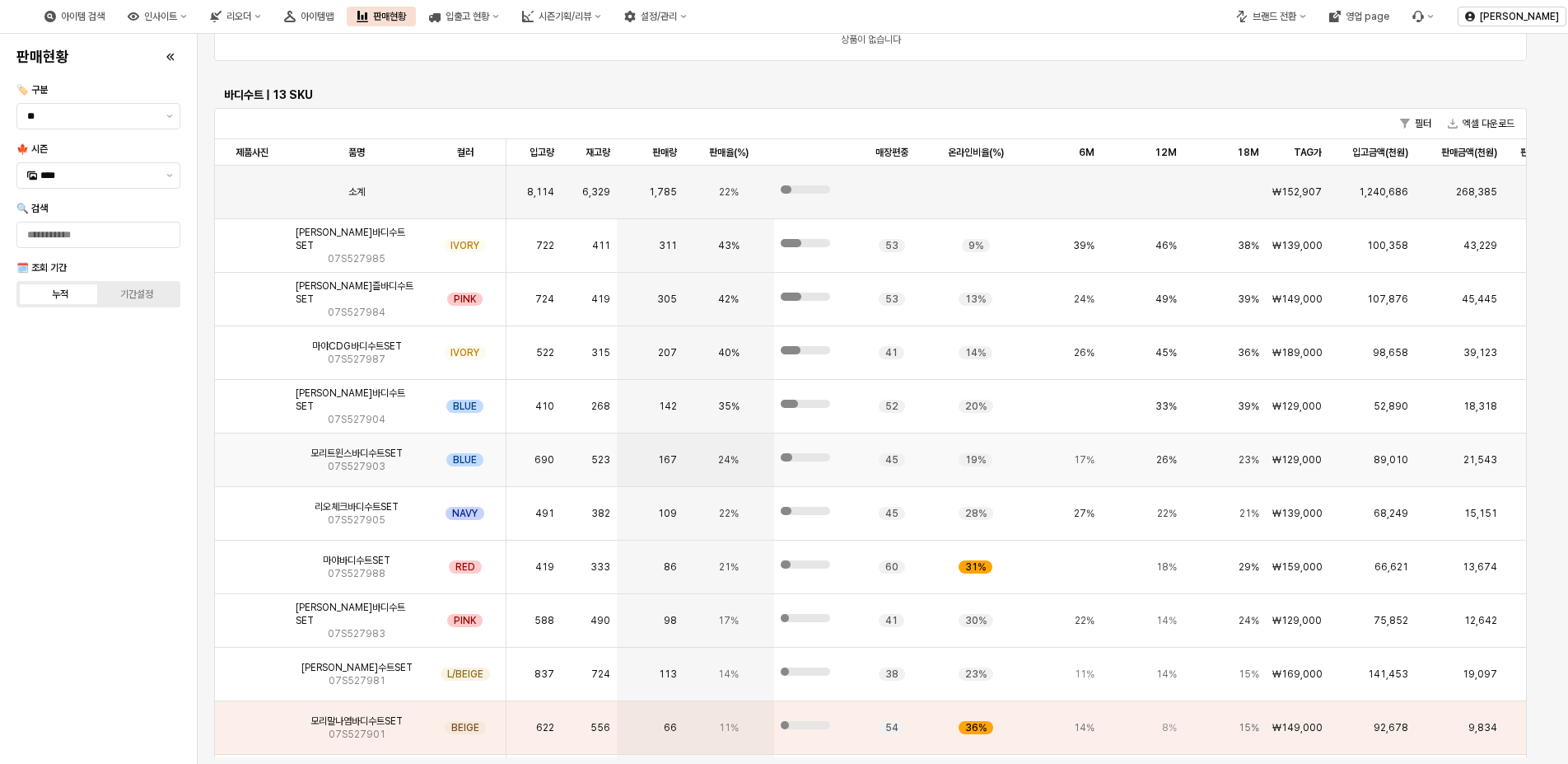
click at [252, 453] on img "App Frame" at bounding box center [252, 453] width 0 height 0
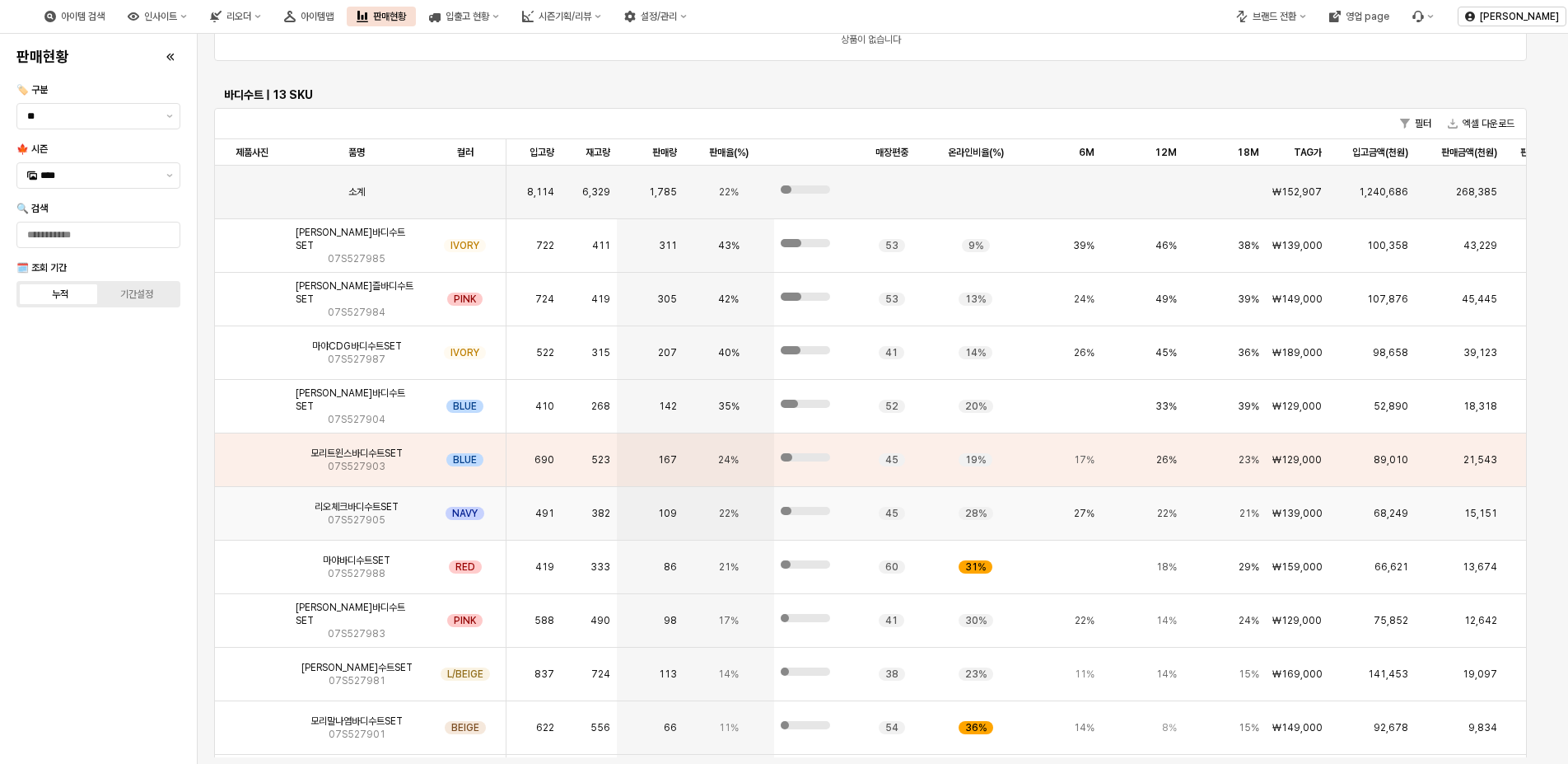
click at [252, 507] on img "App Frame" at bounding box center [252, 507] width 0 height 0
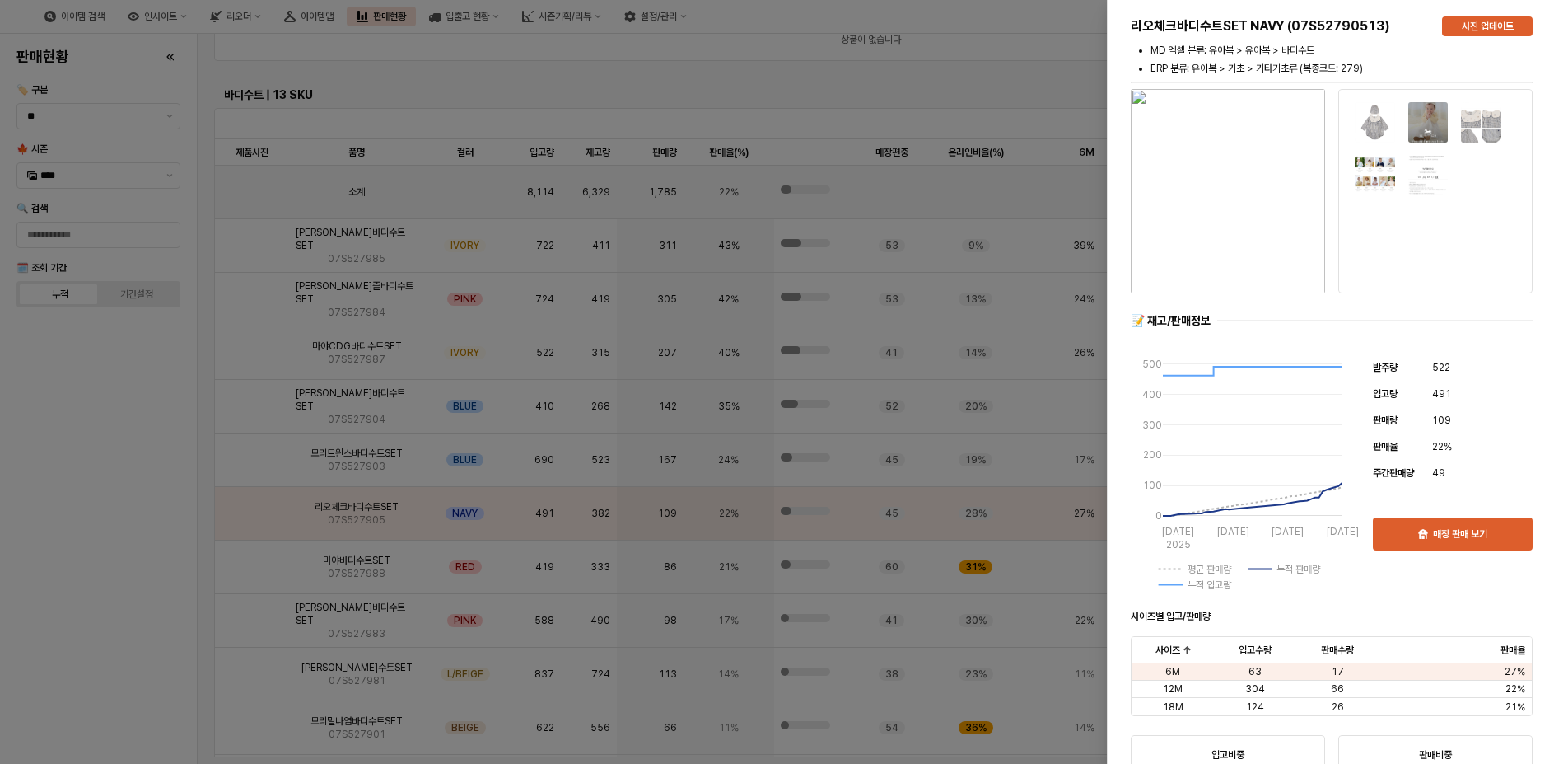
click at [1501, 67] on li "ERP 분류: 유아복 > 기초 > 기타기초류 (복종코드: 279)" at bounding box center [1341, 68] width 382 height 15
click at [1252, 203] on img "button" at bounding box center [1228, 192] width 194 height 205
drag, startPoint x: 57, startPoint y: 512, endPoint x: 462, endPoint y: 277, distance: 468.2
click at [58, 510] on div at bounding box center [784, 382] width 1568 height 764
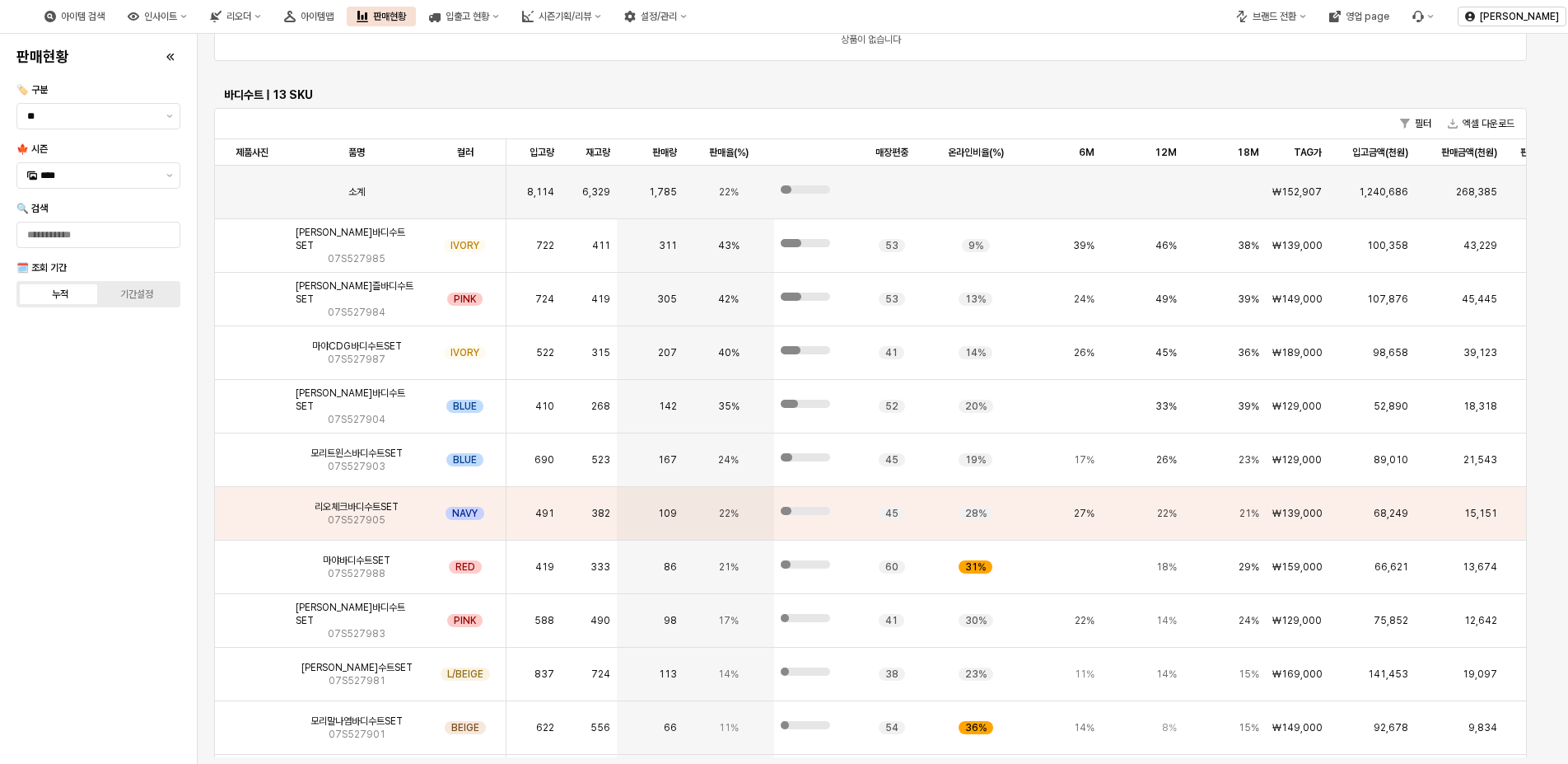
click at [127, 452] on div "판매현황 🏷️ 구분 ** 🍁 시즌 **** 🔍 검색 🗓️ 조회 기간 누적 기간설정" at bounding box center [99, 399] width 177 height 717
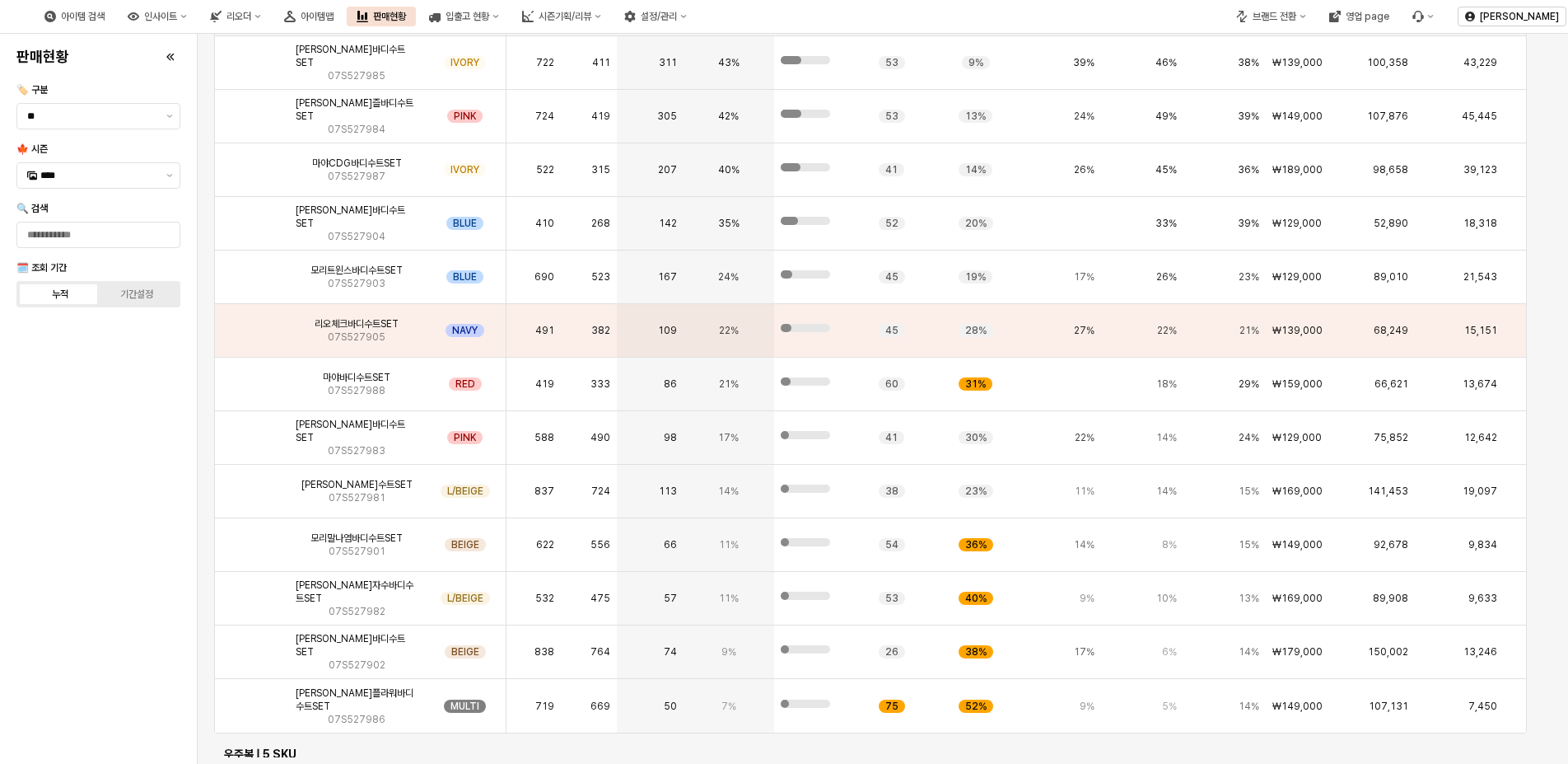
scroll to position [0, 0]
